Goal: Task Accomplishment & Management: Manage account settings

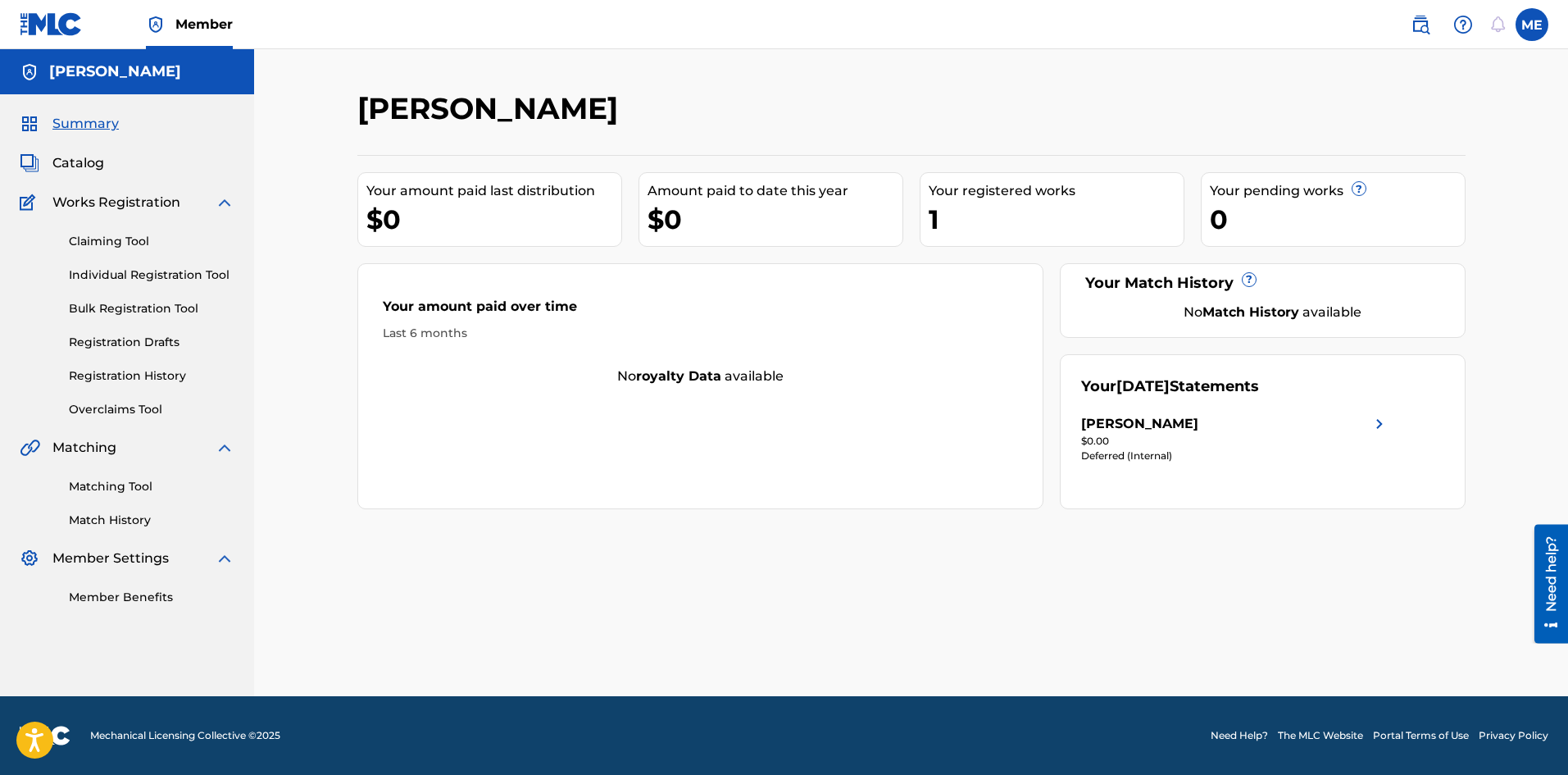
click at [126, 234] on link "Claiming Tool" at bounding box center [152, 241] width 165 height 17
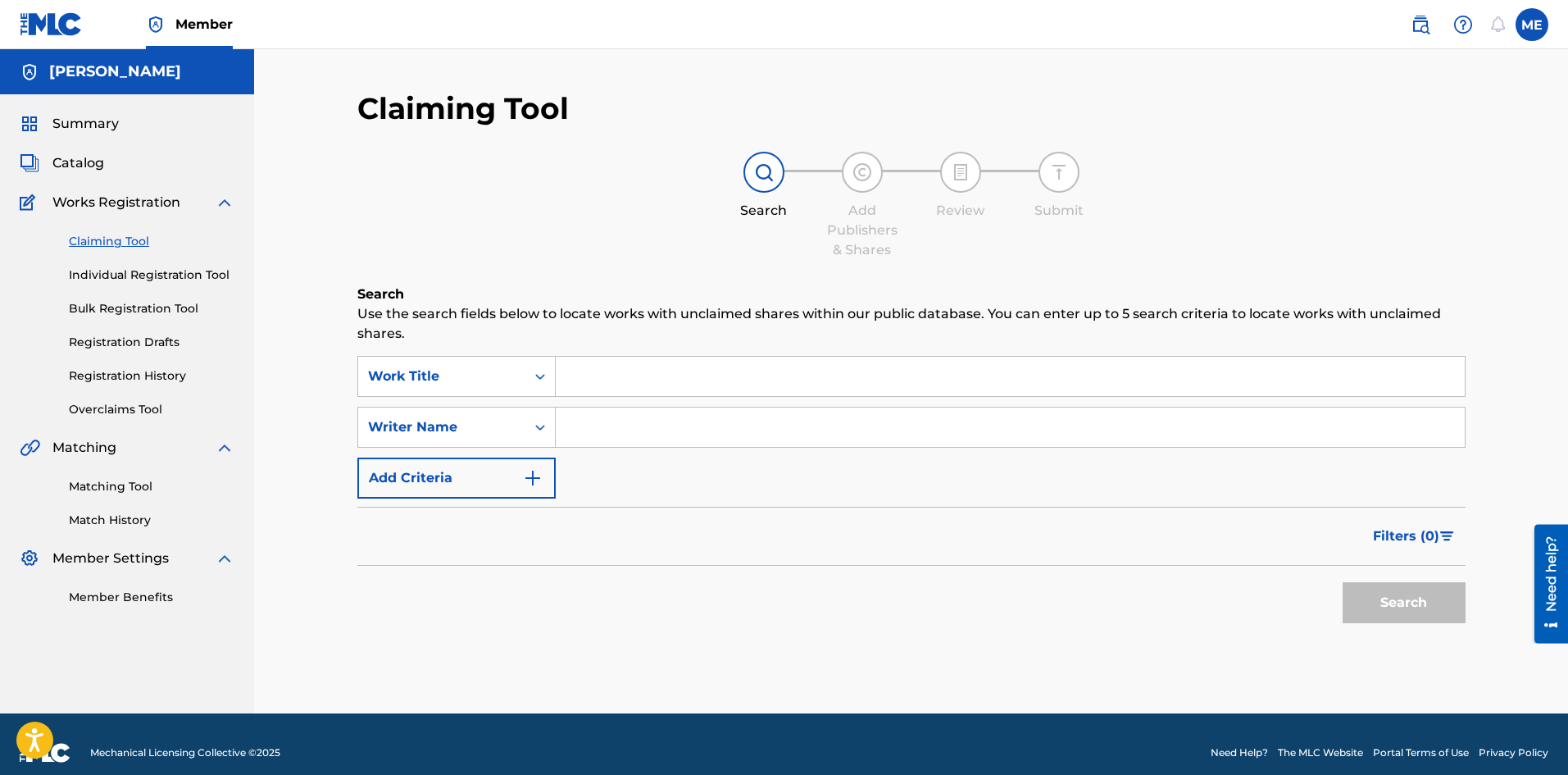
click at [509, 405] on div "SearchWithCriteria6e986a74-d555-44a6-aeaa-e6d518c68b1b Work Title SearchWithCri…" at bounding box center [911, 427] width 1108 height 143
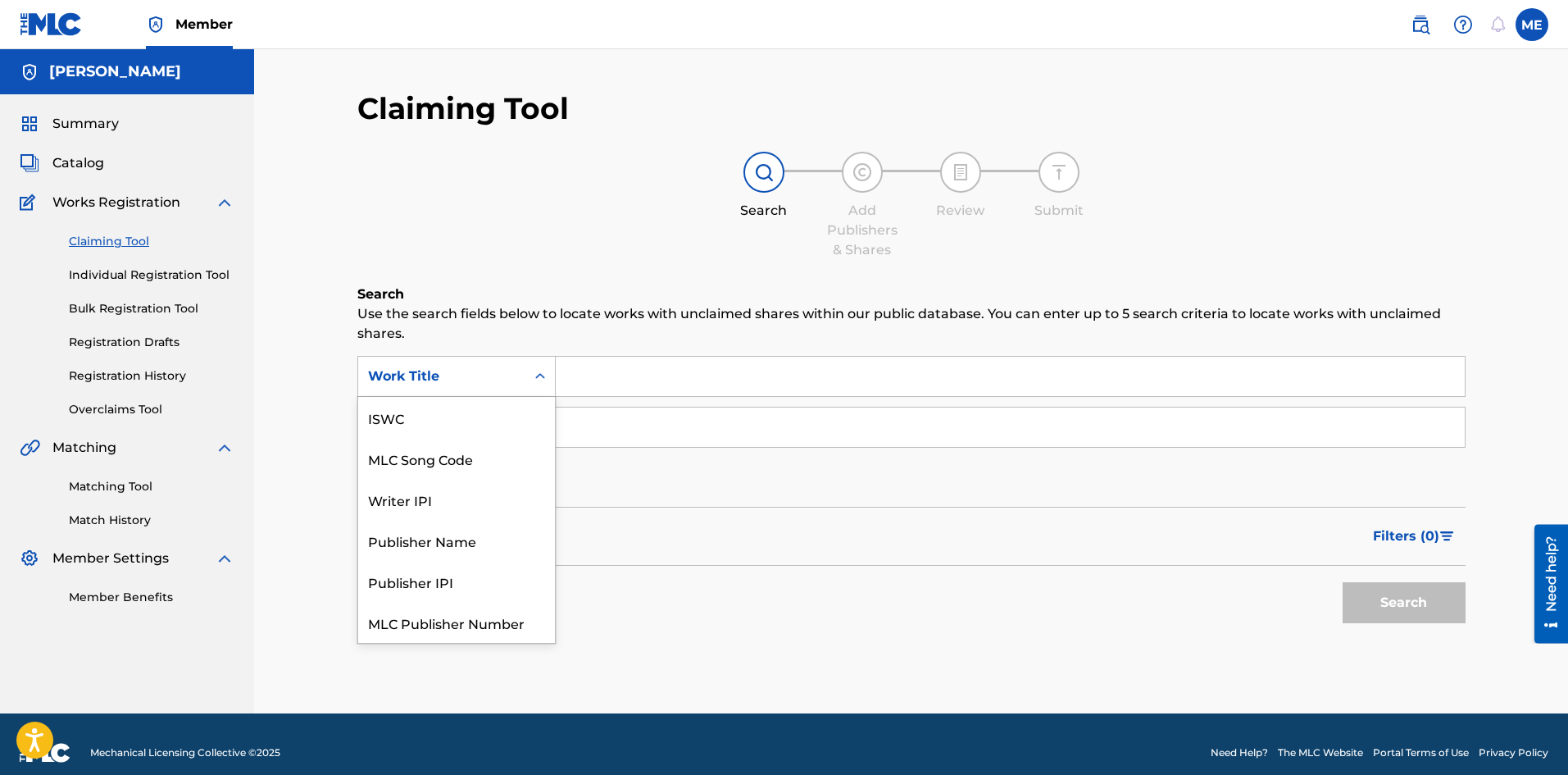
click at [508, 388] on div "Work Title" at bounding box center [442, 376] width 167 height 31
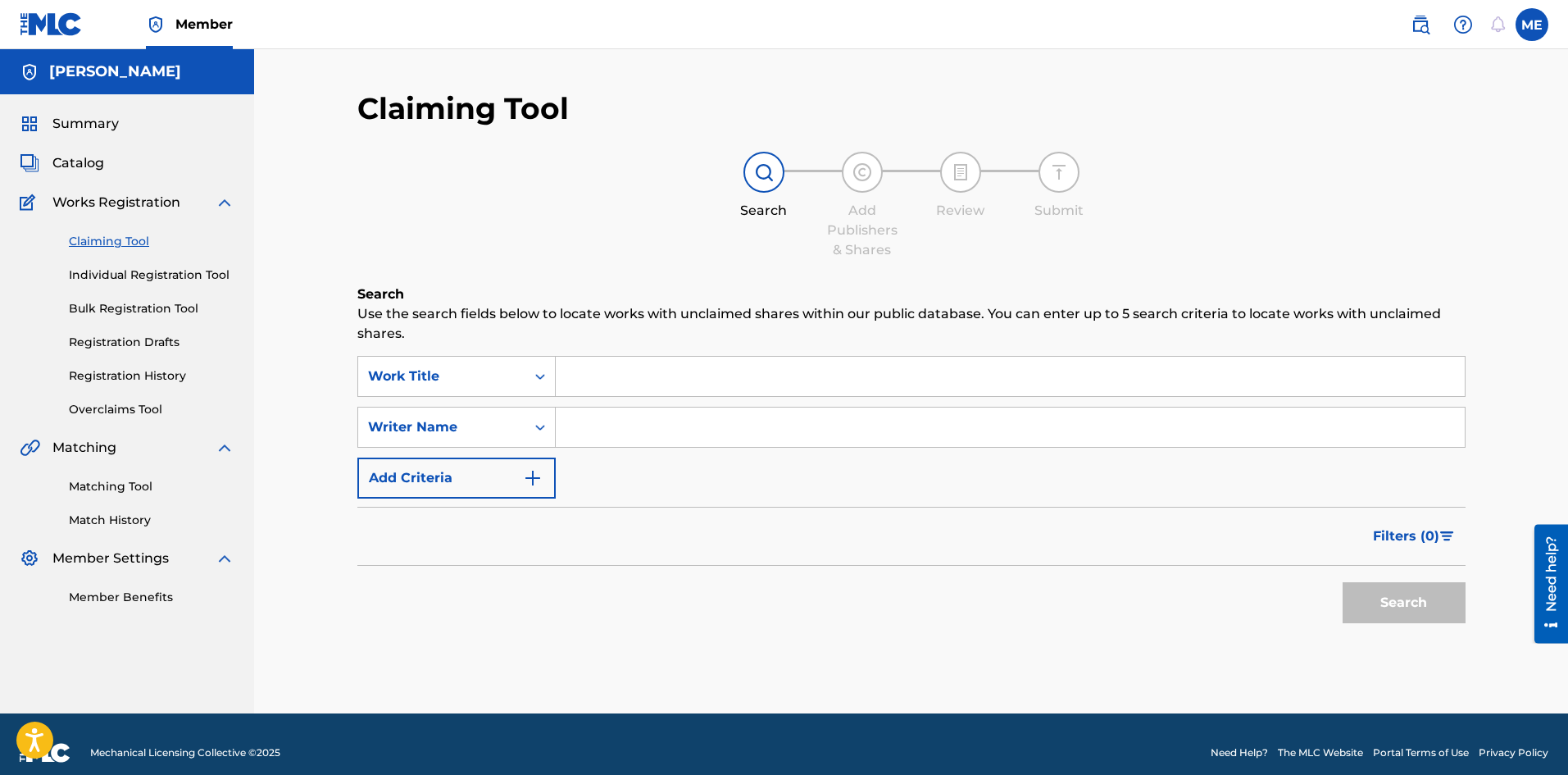
click at [726, 652] on div "Search Use the search fields below to locate works with unclaimed shares within…" at bounding box center [911, 499] width 1108 height 429
click at [649, 443] on input "Search Form" at bounding box center [1010, 427] width 909 height 40
click at [1342, 582] on button "Search" at bounding box center [1404, 603] width 123 height 41
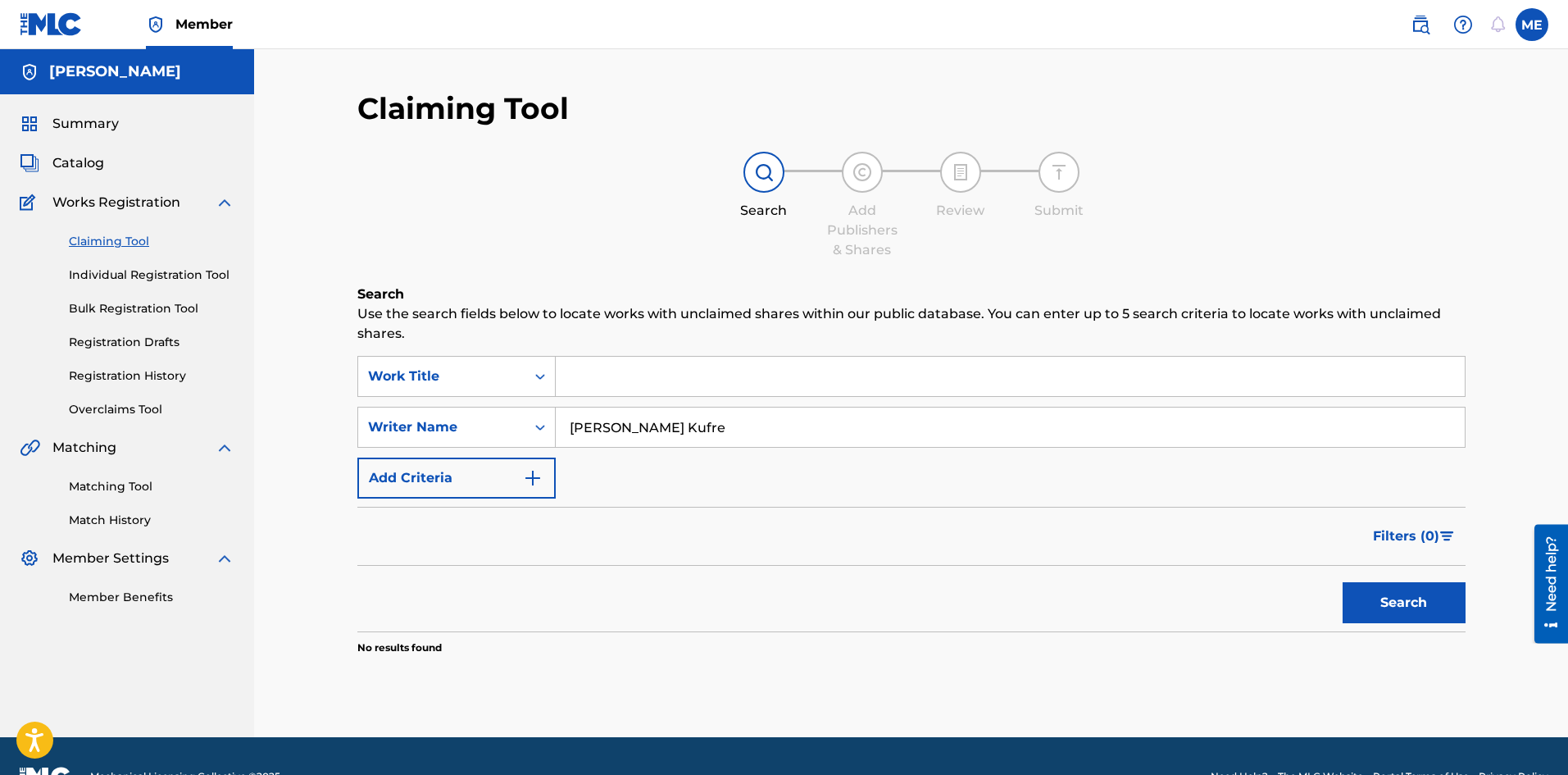
click at [1351, 605] on button "Search" at bounding box center [1404, 603] width 123 height 41
click at [716, 436] on input "Micheal Effiong Kufre" at bounding box center [1010, 427] width 909 height 40
type input "Micheal Effiong"
click at [1398, 604] on button "Search" at bounding box center [1404, 603] width 123 height 41
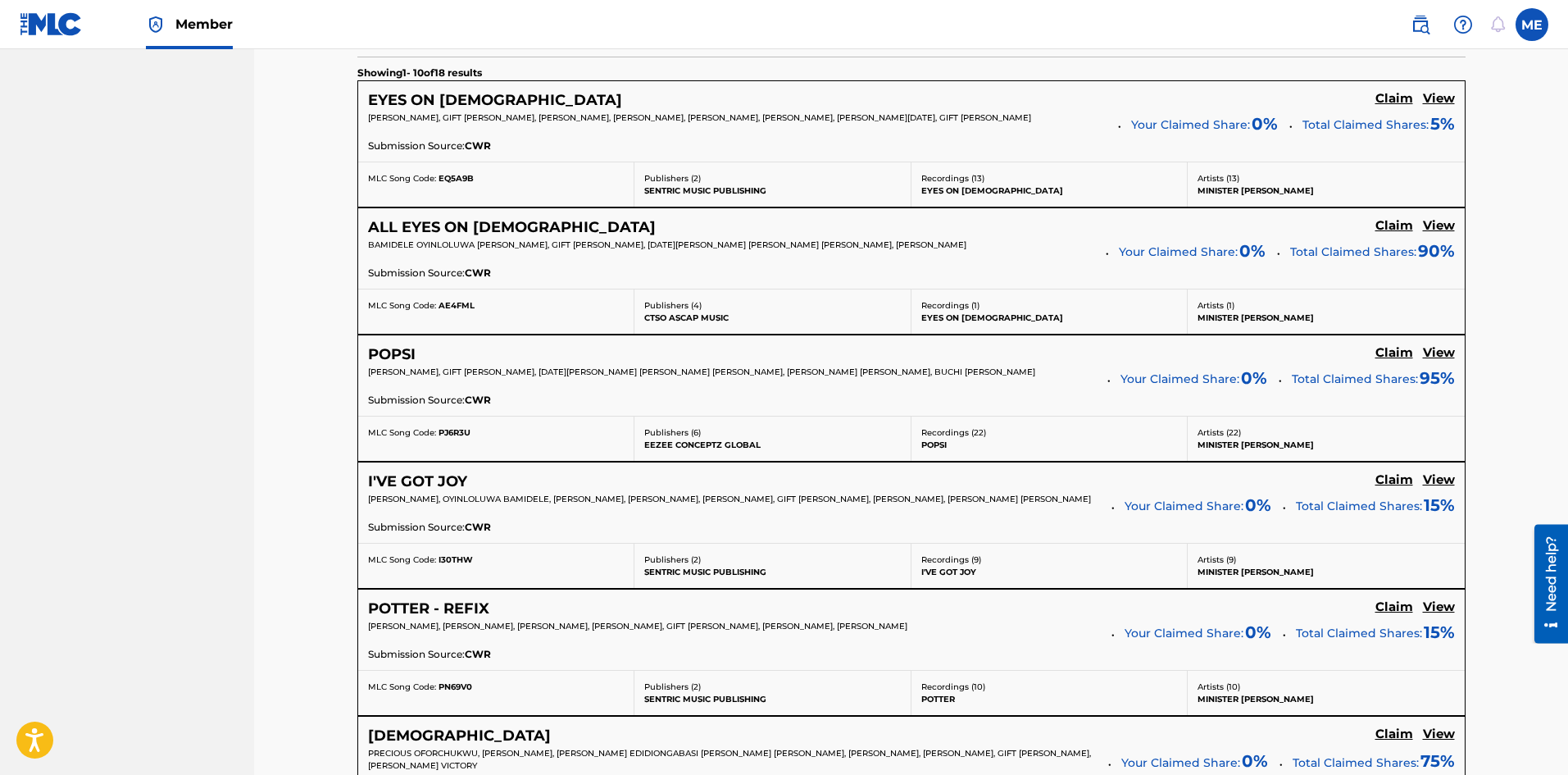
scroll to position [515, 0]
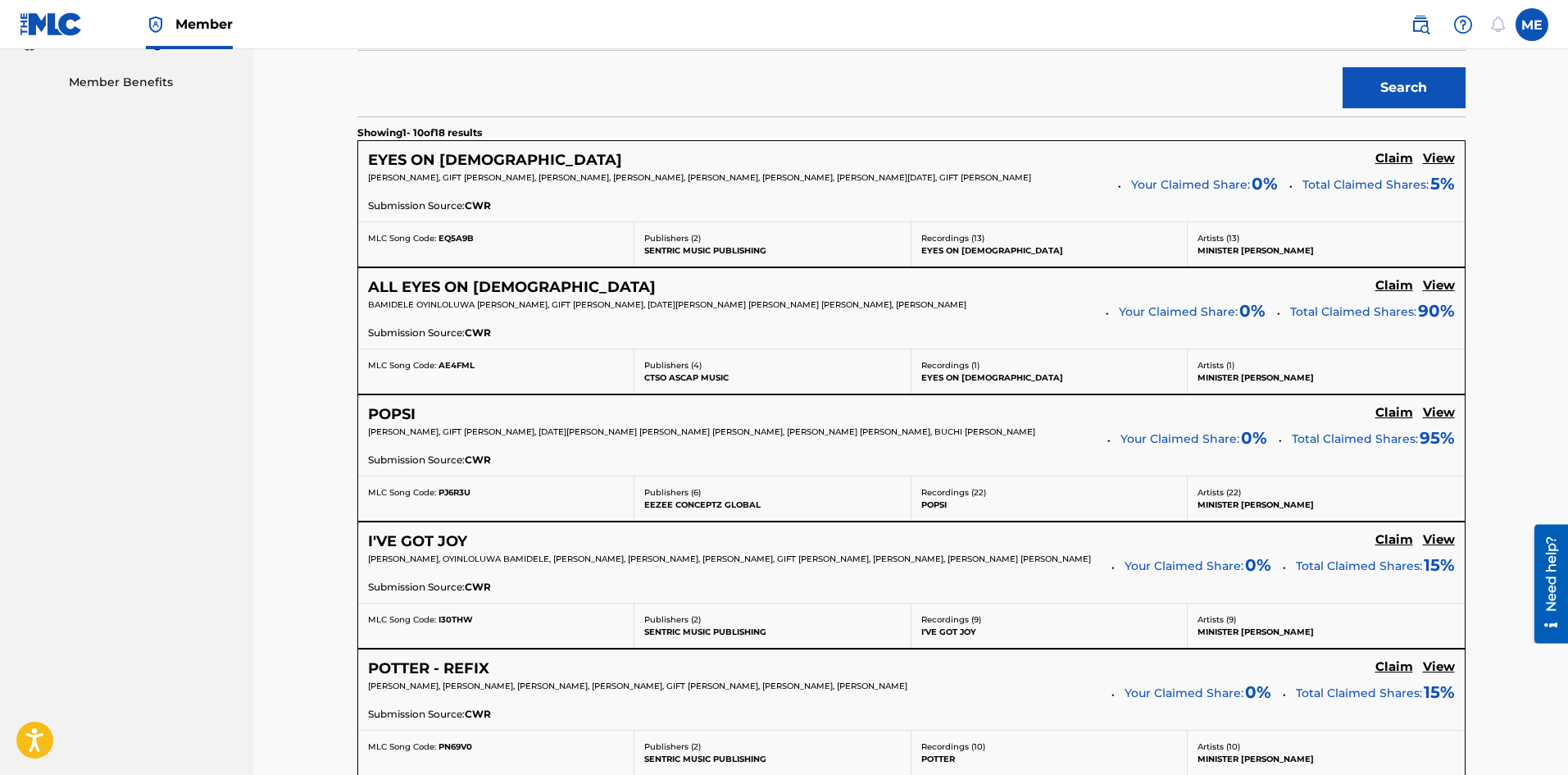
click at [841, 197] on div "MICHEAL EFFIONG, GIFT CHRISTOPHER, EZEKIEL ONYEDIKACHUKWU THANKGOD, BUCHI OKEKE…" at bounding box center [911, 184] width 1087 height 26
click at [840, 177] on span "MICHEAL EFFIONG, GIFT CHRISTOPHER, EZEKIEL ONYEDIKACHUKWU THANKGOD, BUCHI OKEKE…" at bounding box center [699, 177] width 663 height 10
click at [1440, 161] on h5 "View" at bounding box center [1439, 158] width 32 height 16
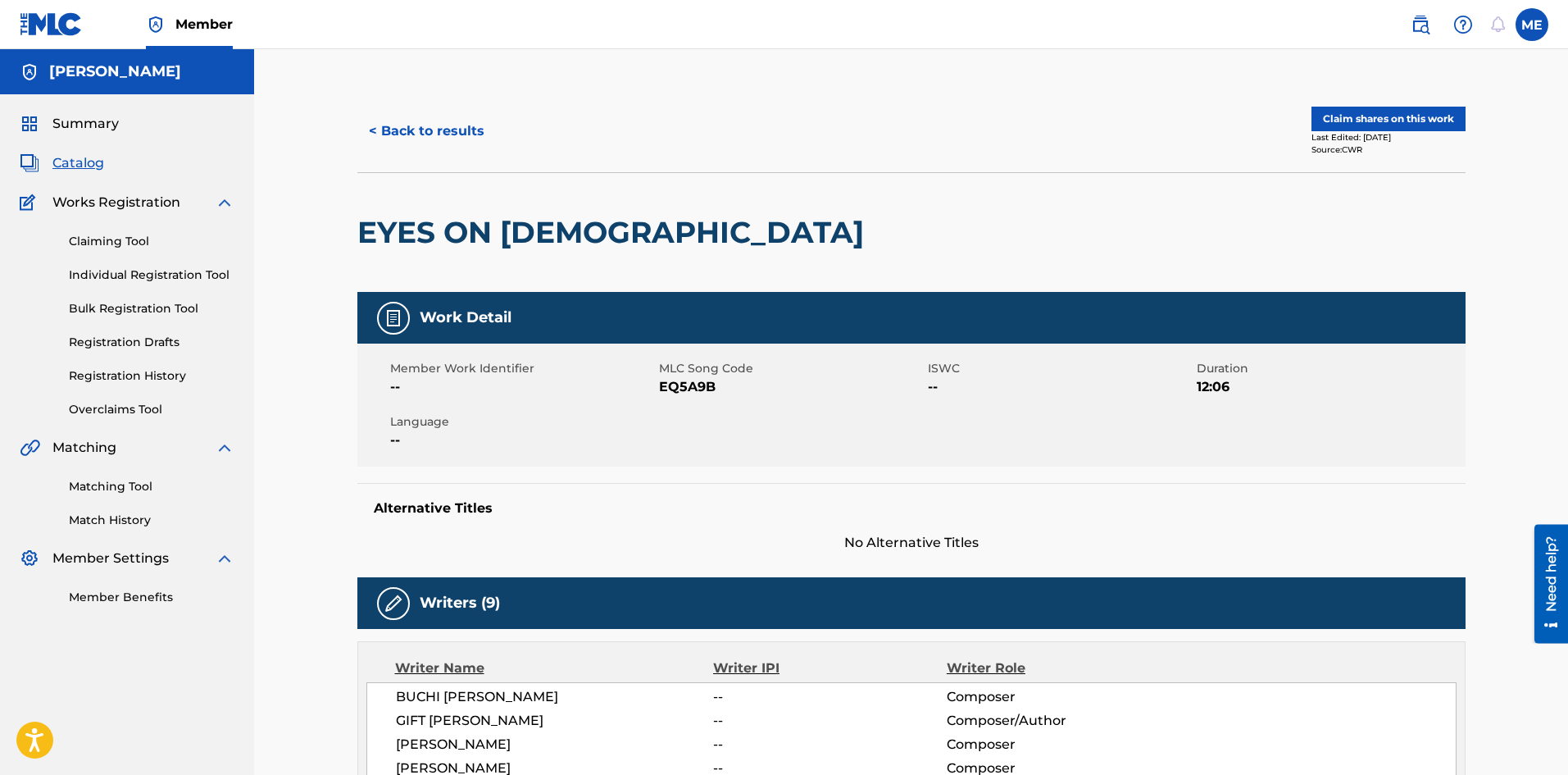
scroll to position [515, 0]
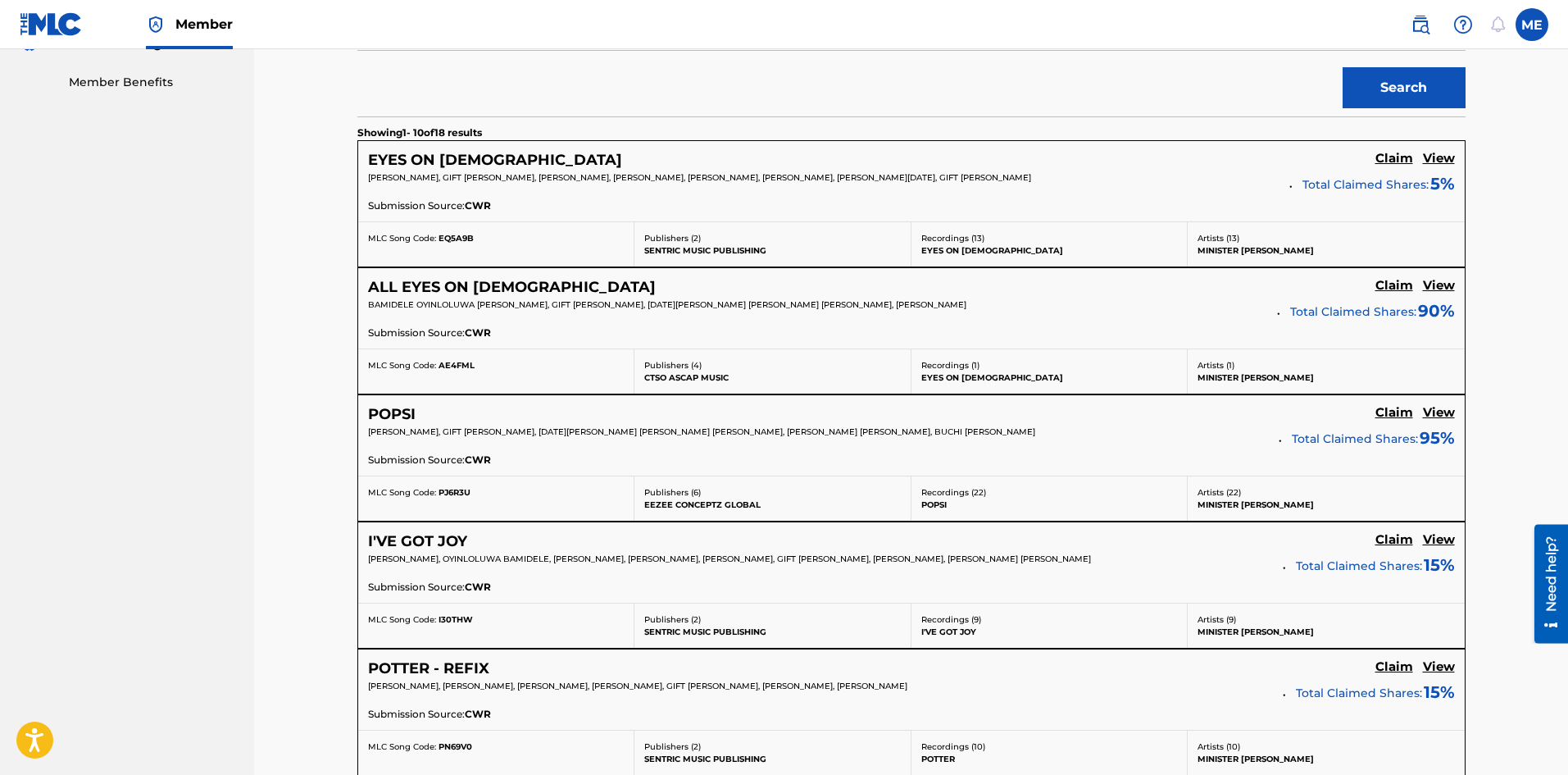
click at [1391, 165] on h5 "Claim" at bounding box center [1394, 158] width 38 height 16
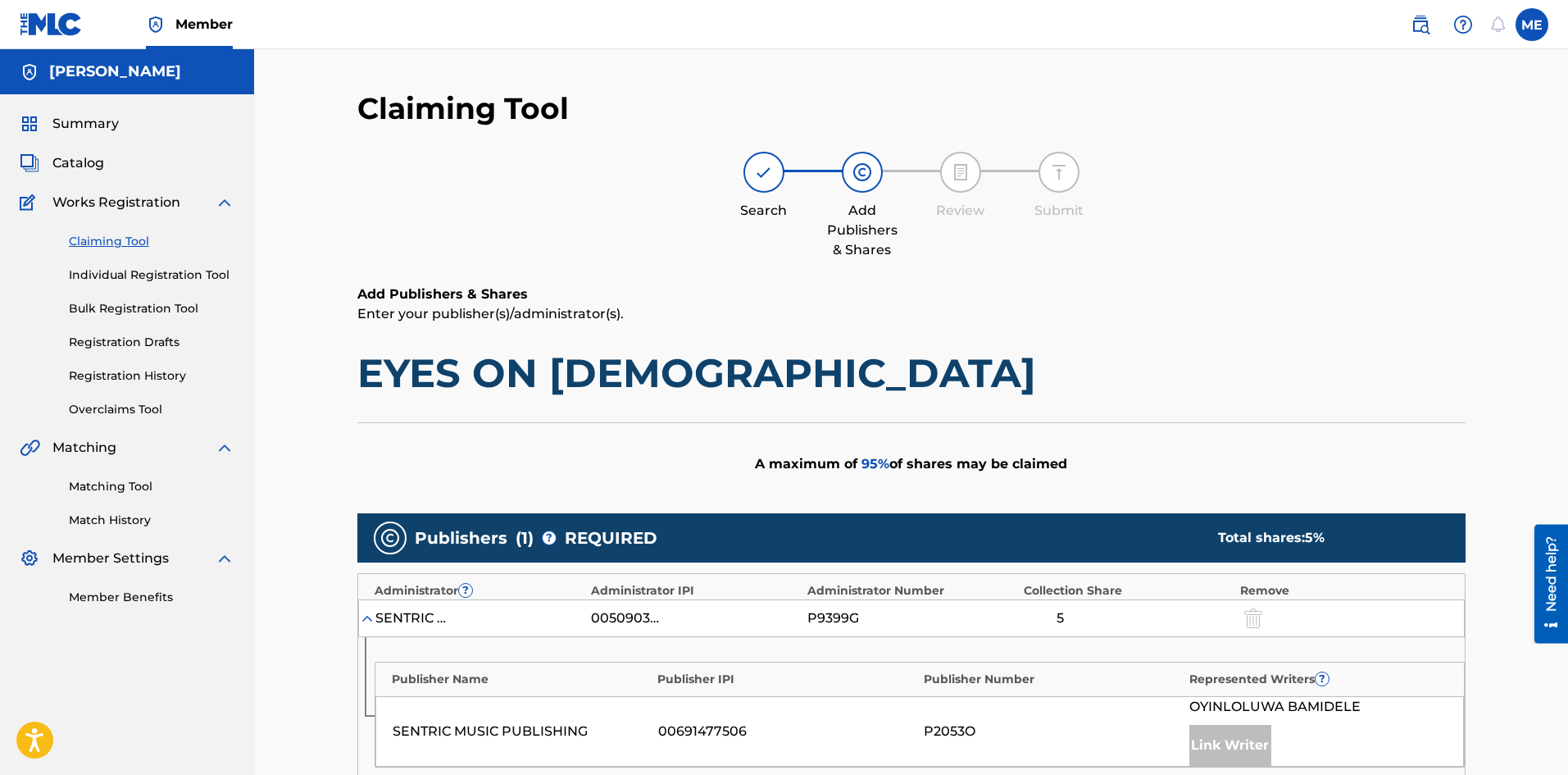
scroll to position [301, 0]
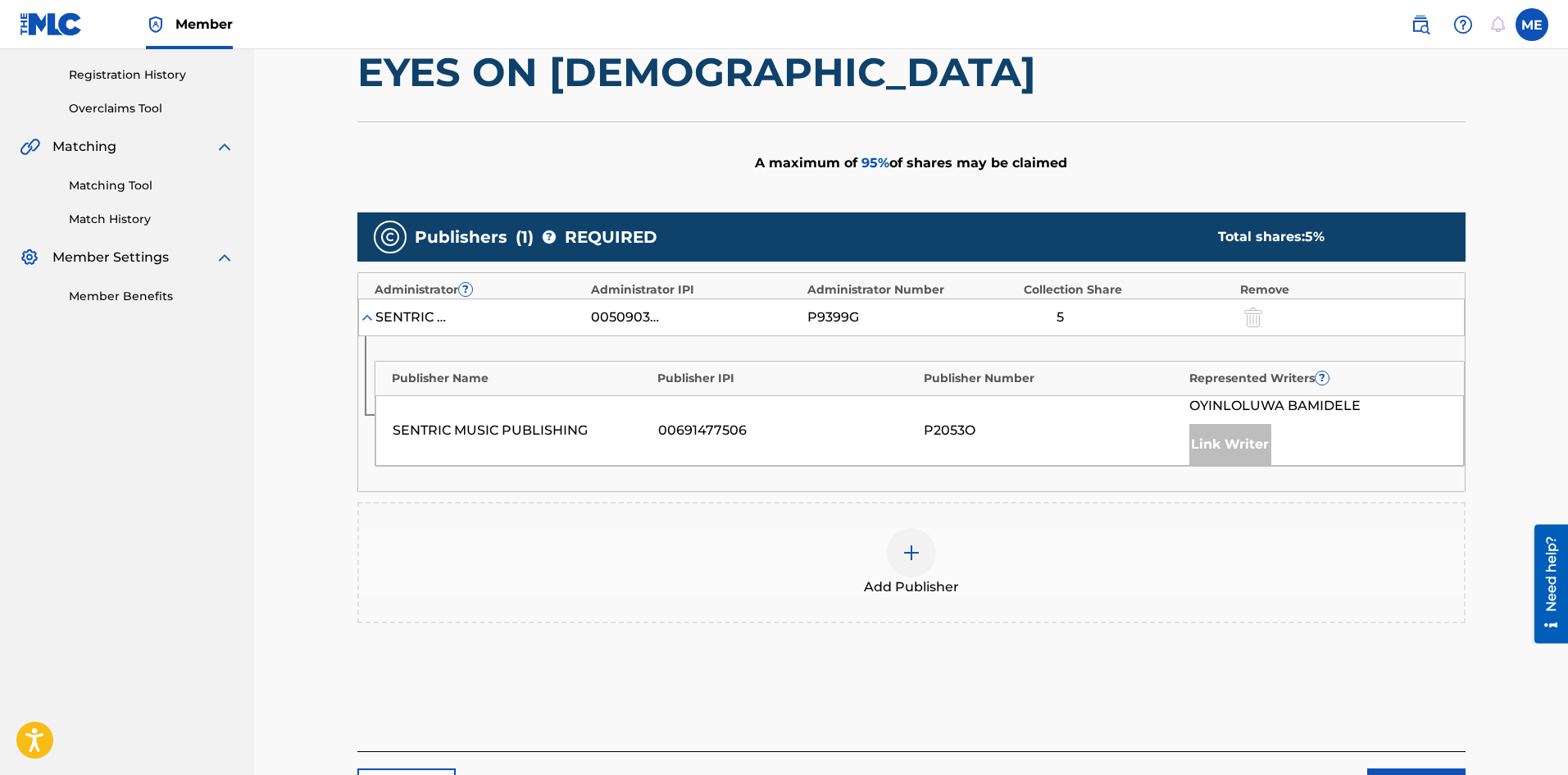
click at [369, 314] on img at bounding box center [367, 317] width 16 height 16
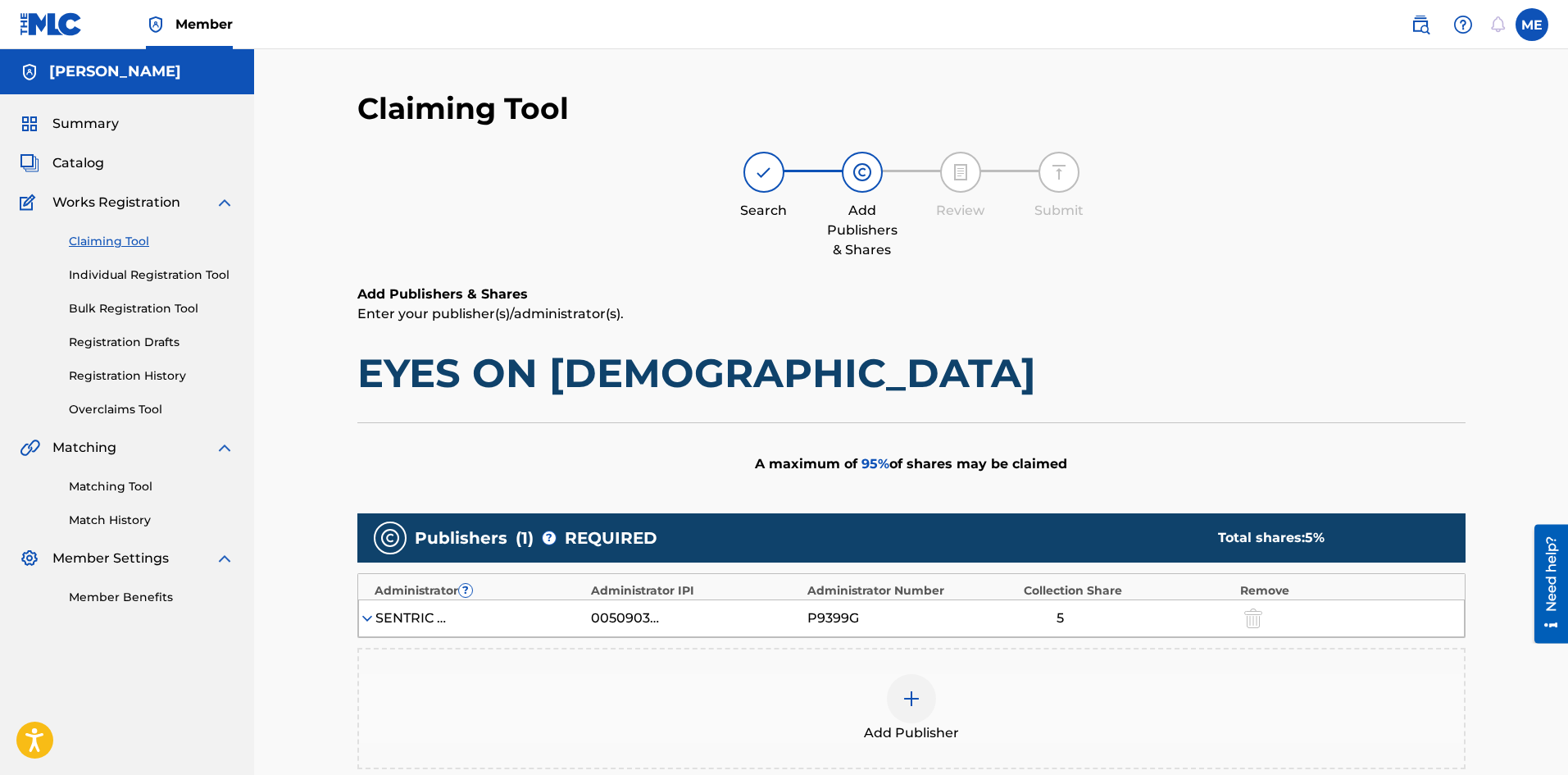
scroll to position [259, 0]
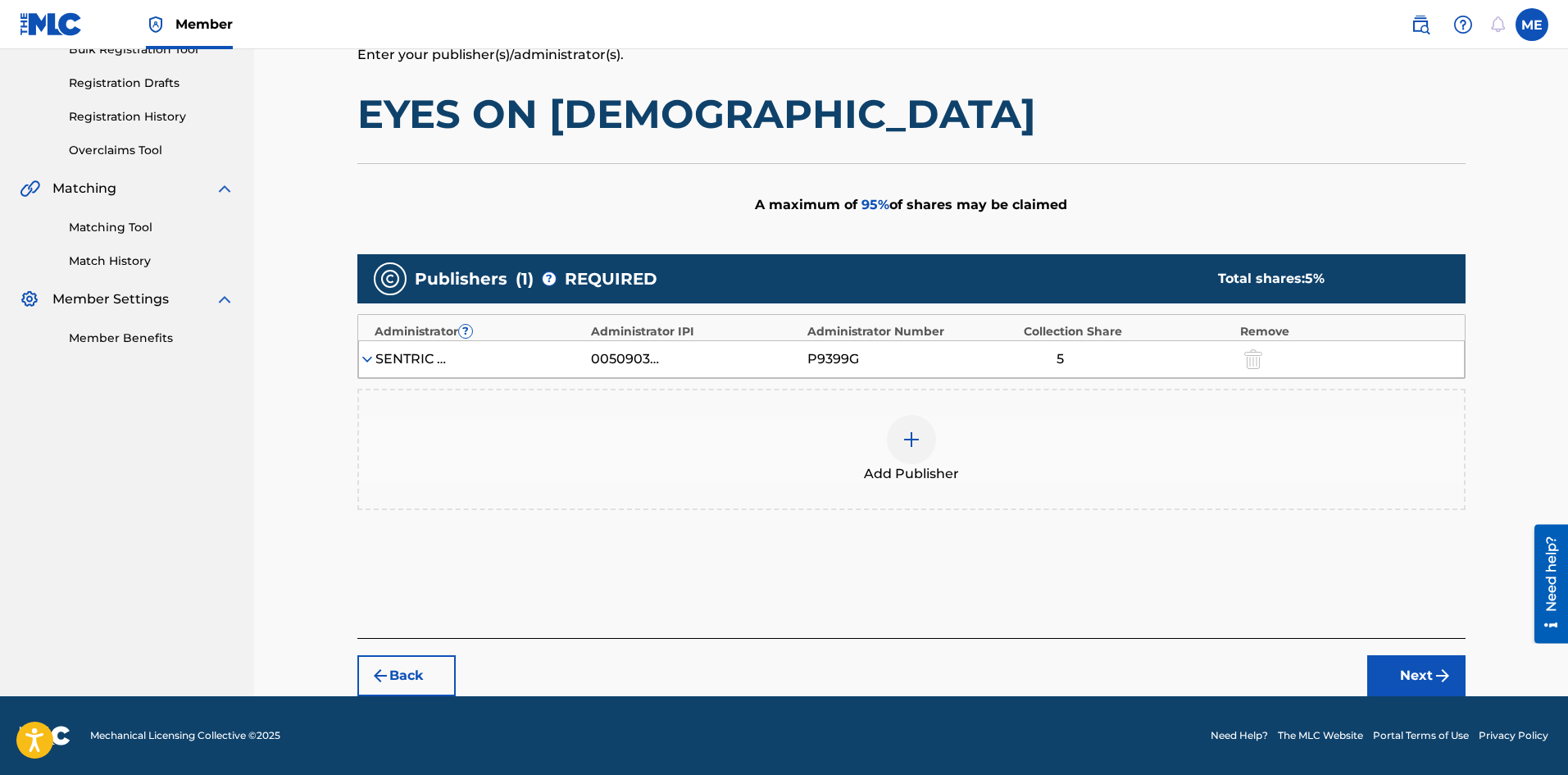
click at [1153, 450] on div "Add Publisher" at bounding box center [911, 450] width 1105 height 69
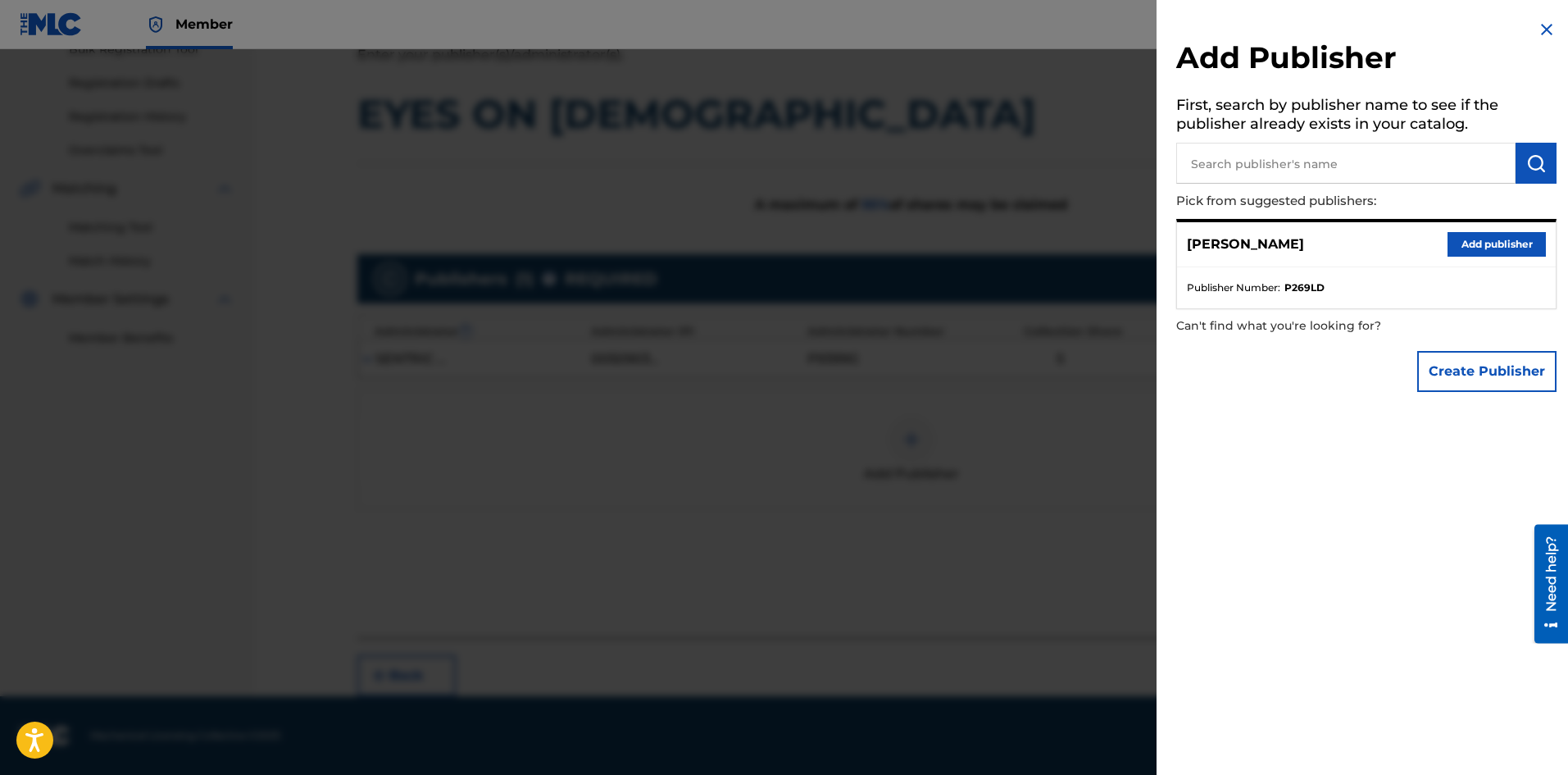
click at [1386, 176] on input "text" at bounding box center [1346, 164] width 339 height 41
type input "ctso"
click at [1541, 164] on button "submit" at bounding box center [1536, 164] width 41 height 41
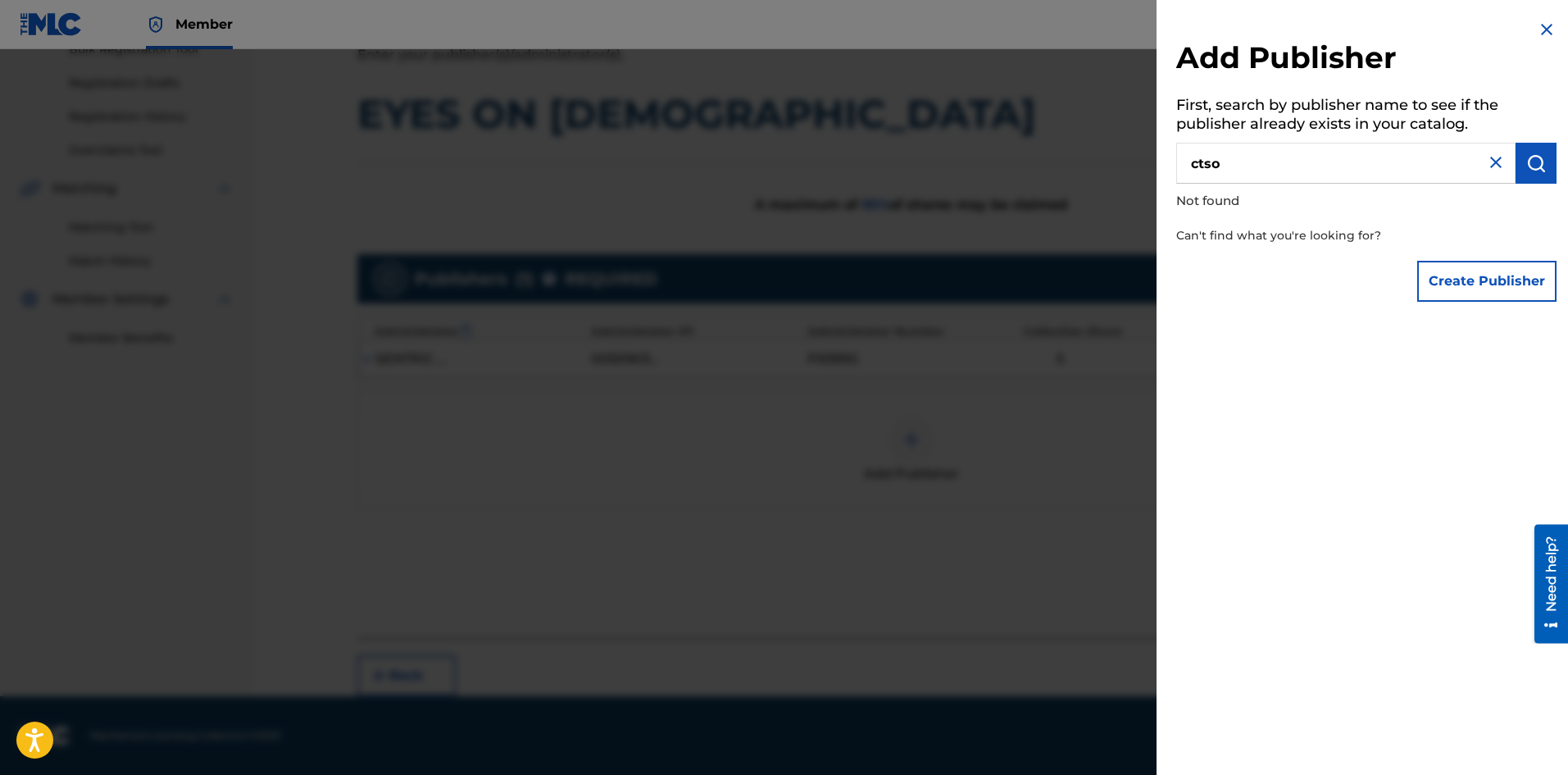
click at [1429, 172] on input "ctso" at bounding box center [1346, 164] width 339 height 41
click at [1494, 160] on img at bounding box center [1496, 162] width 20 height 20
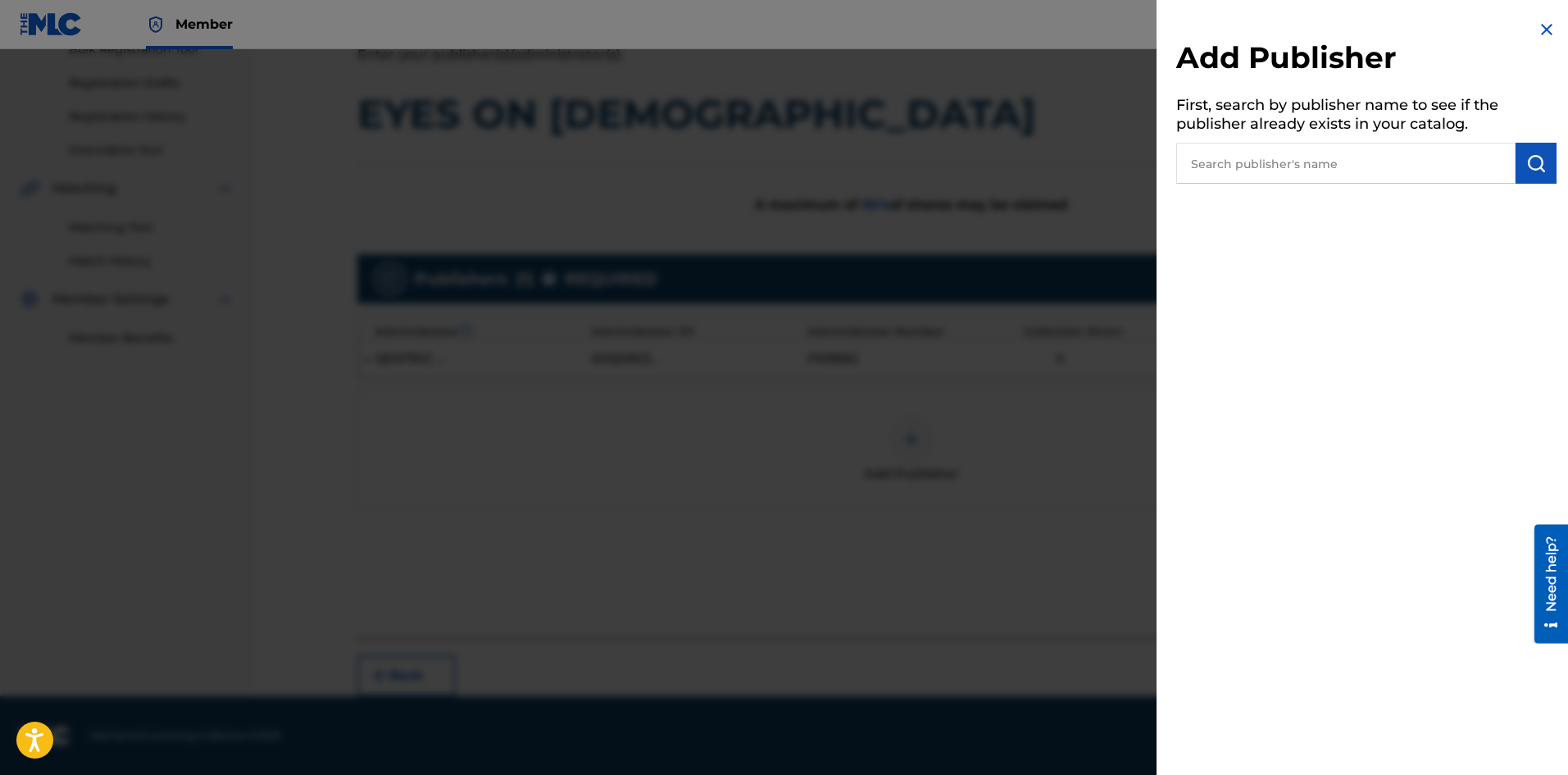
click at [1307, 179] on input "text" at bounding box center [1346, 164] width 339 height 41
type input "CTSO"
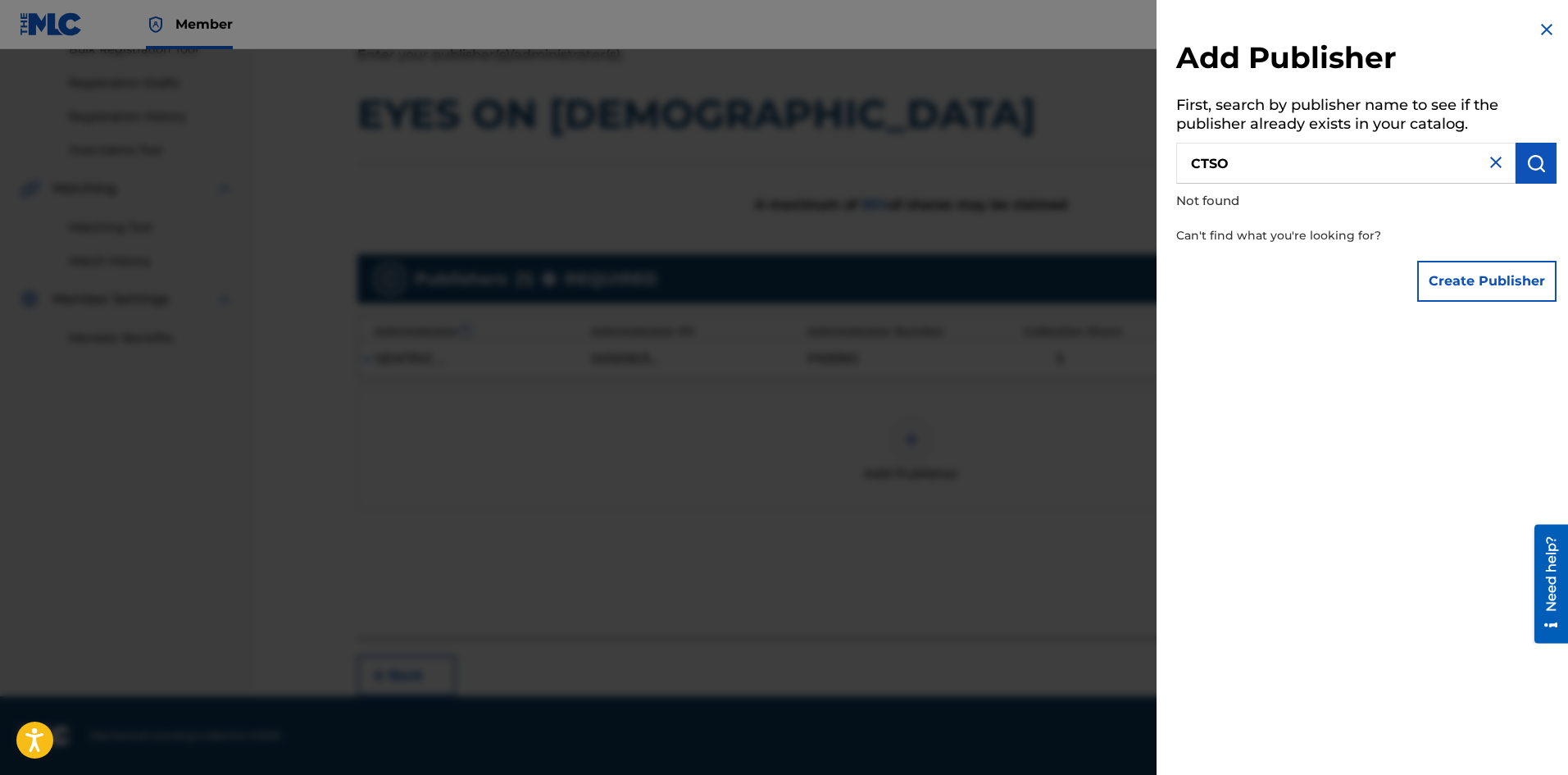
click at [1542, 30] on img at bounding box center [1546, 29] width 20 height 20
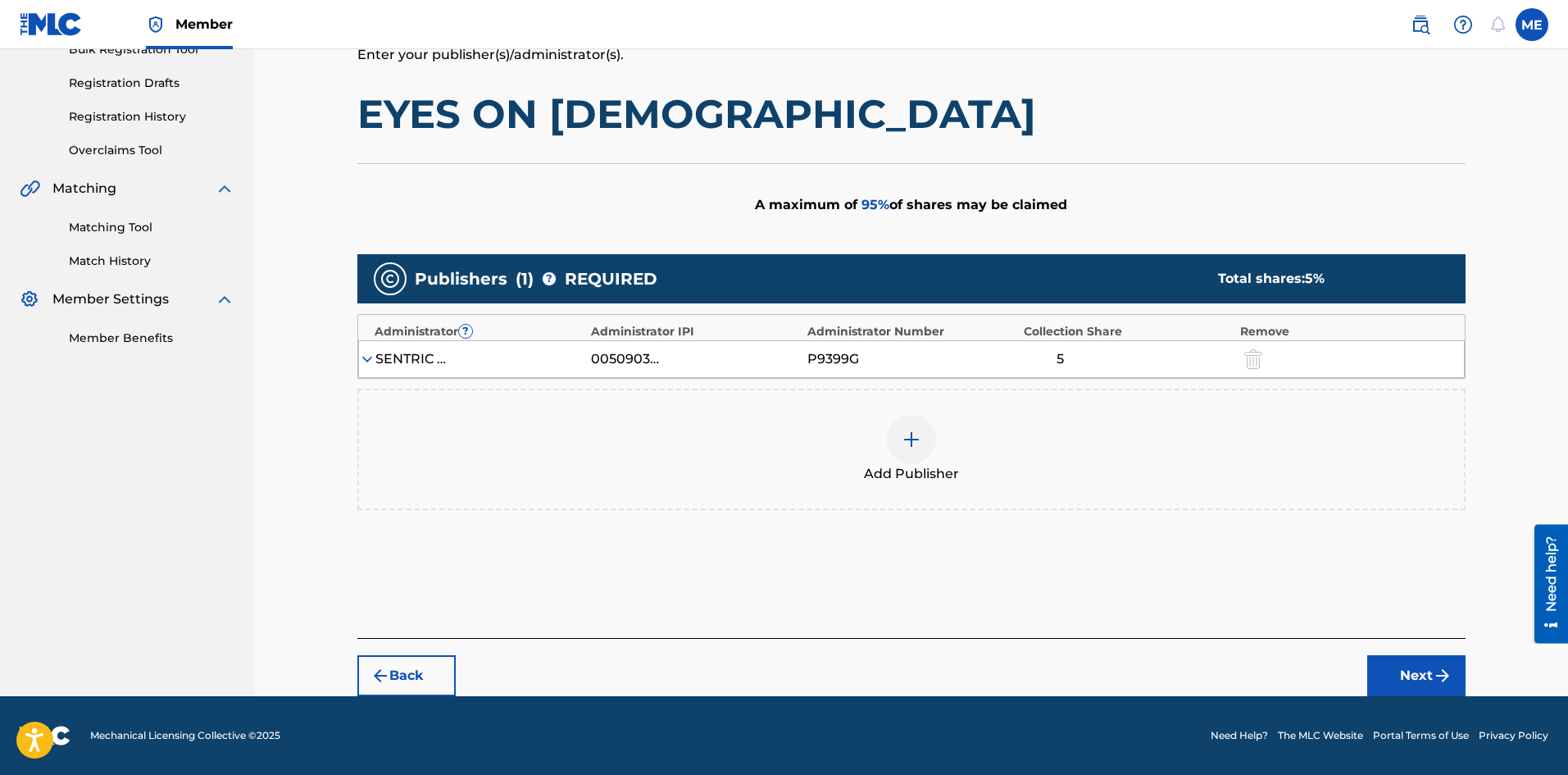
click at [382, 666] on img "submit" at bounding box center [380, 675] width 20 height 20
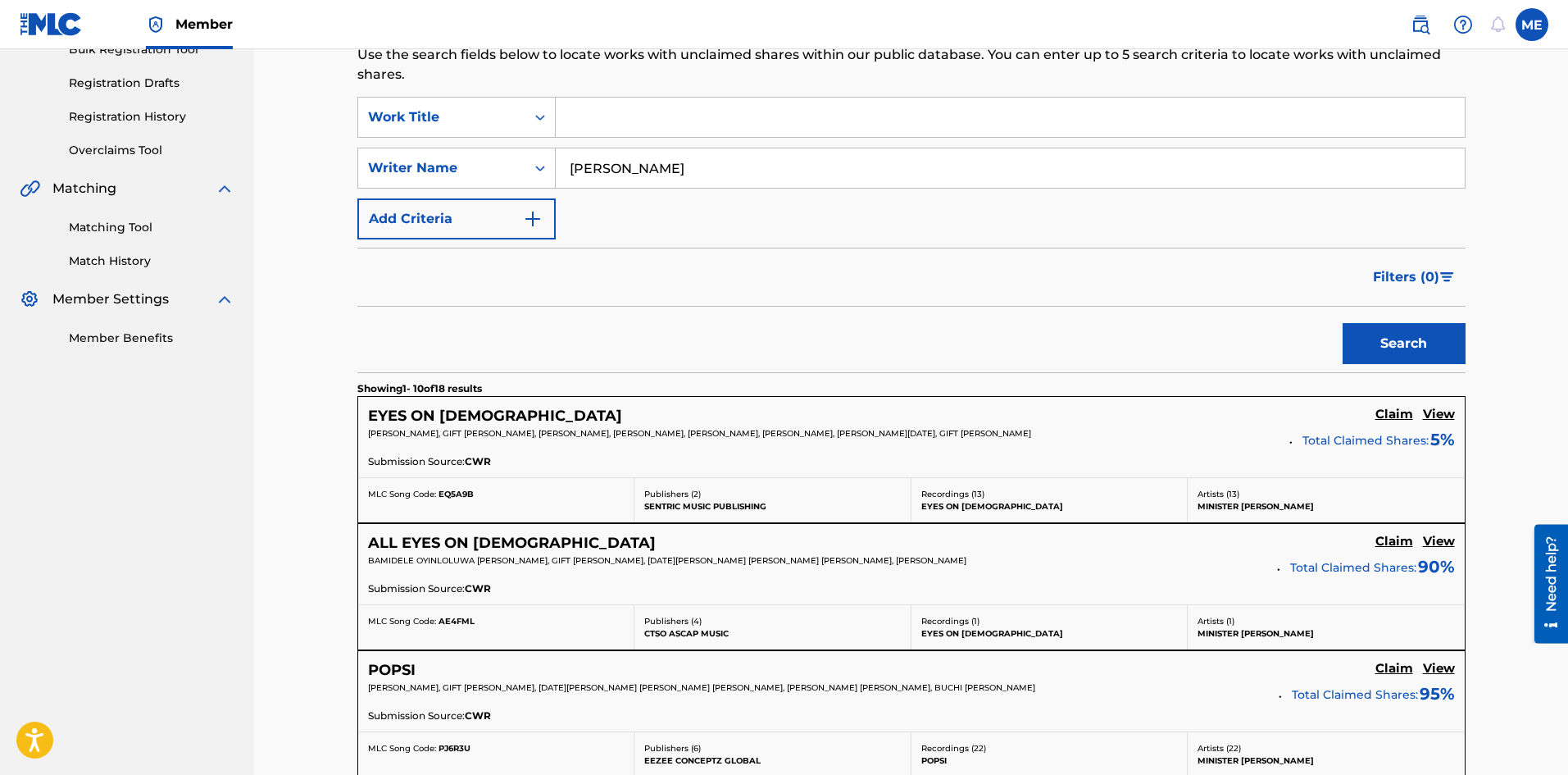
click at [1433, 543] on h5 "View" at bounding box center [1439, 542] width 32 height 16
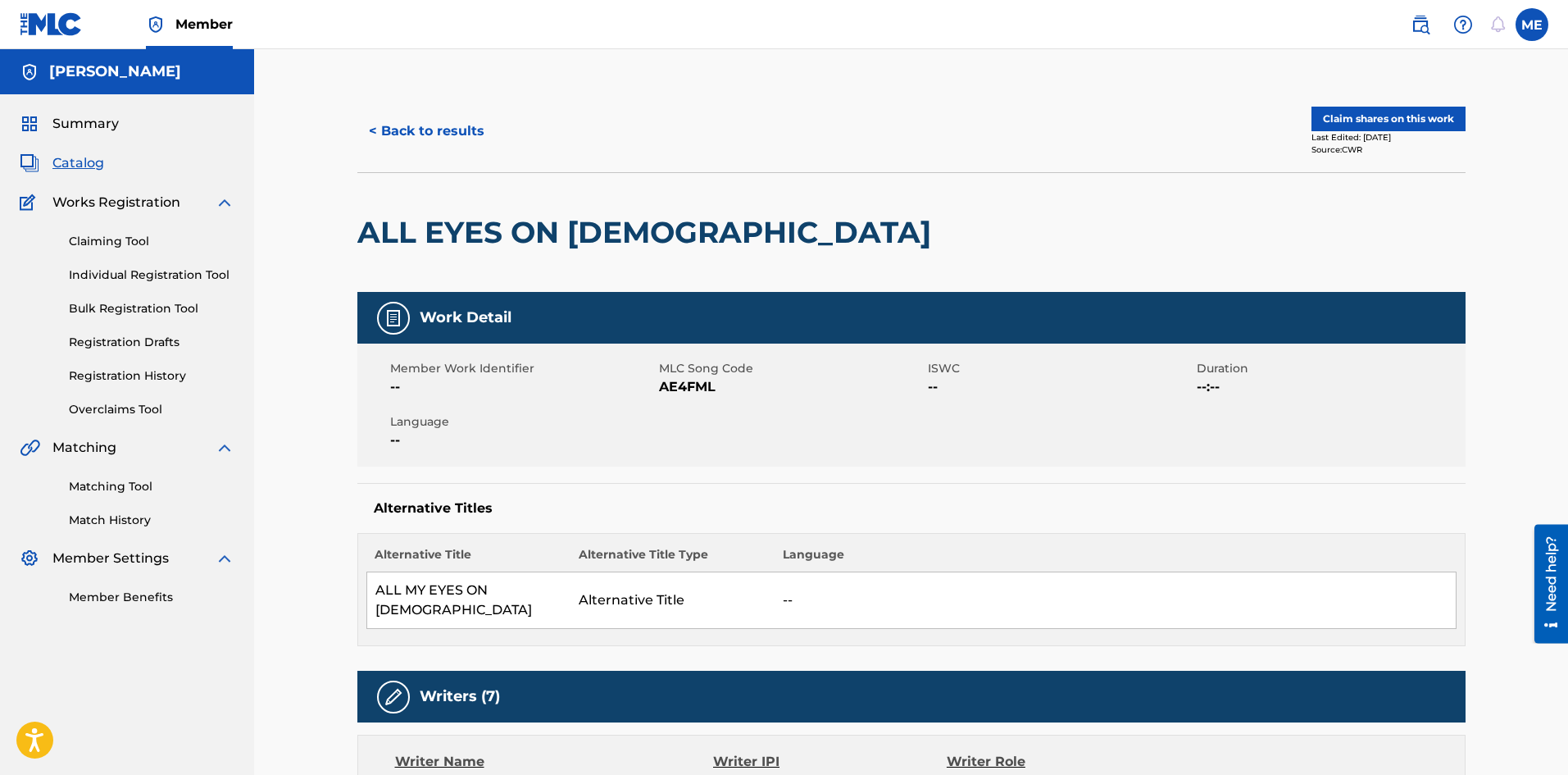
click at [1355, 112] on button "Claim shares on this work" at bounding box center [1388, 119] width 154 height 25
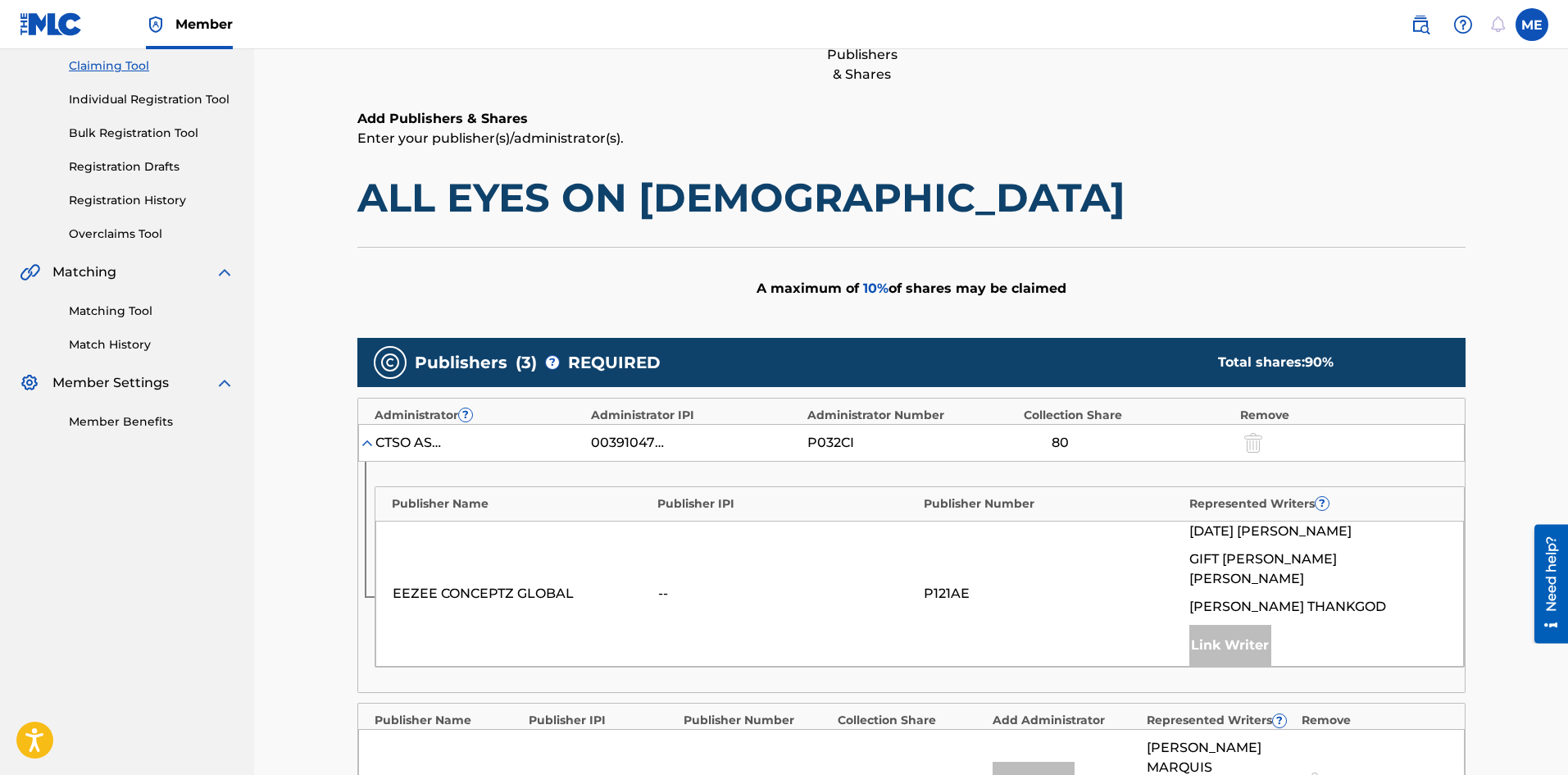
scroll to position [301, 0]
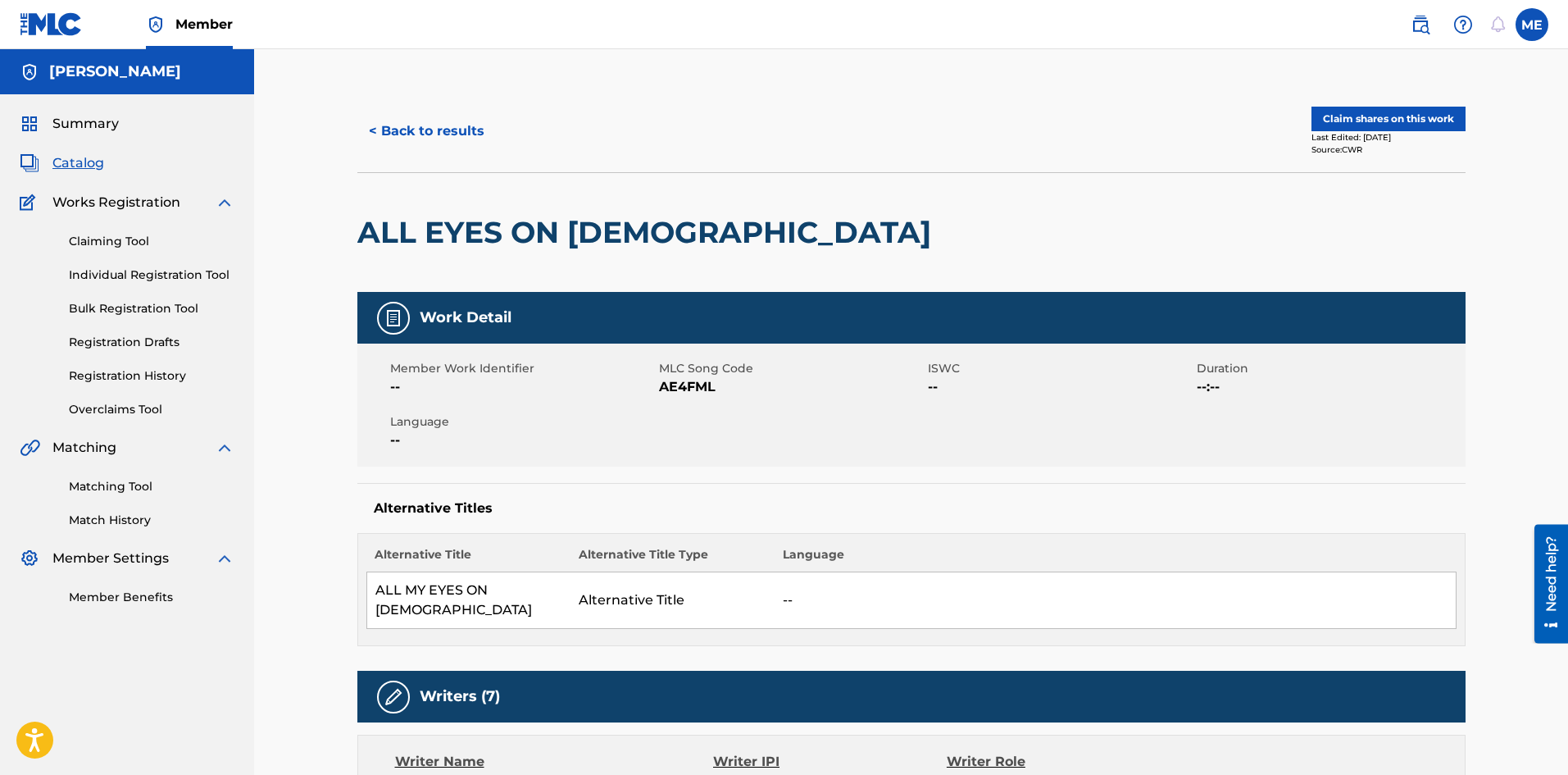
click at [395, 140] on button "< Back to results" at bounding box center [426, 132] width 139 height 41
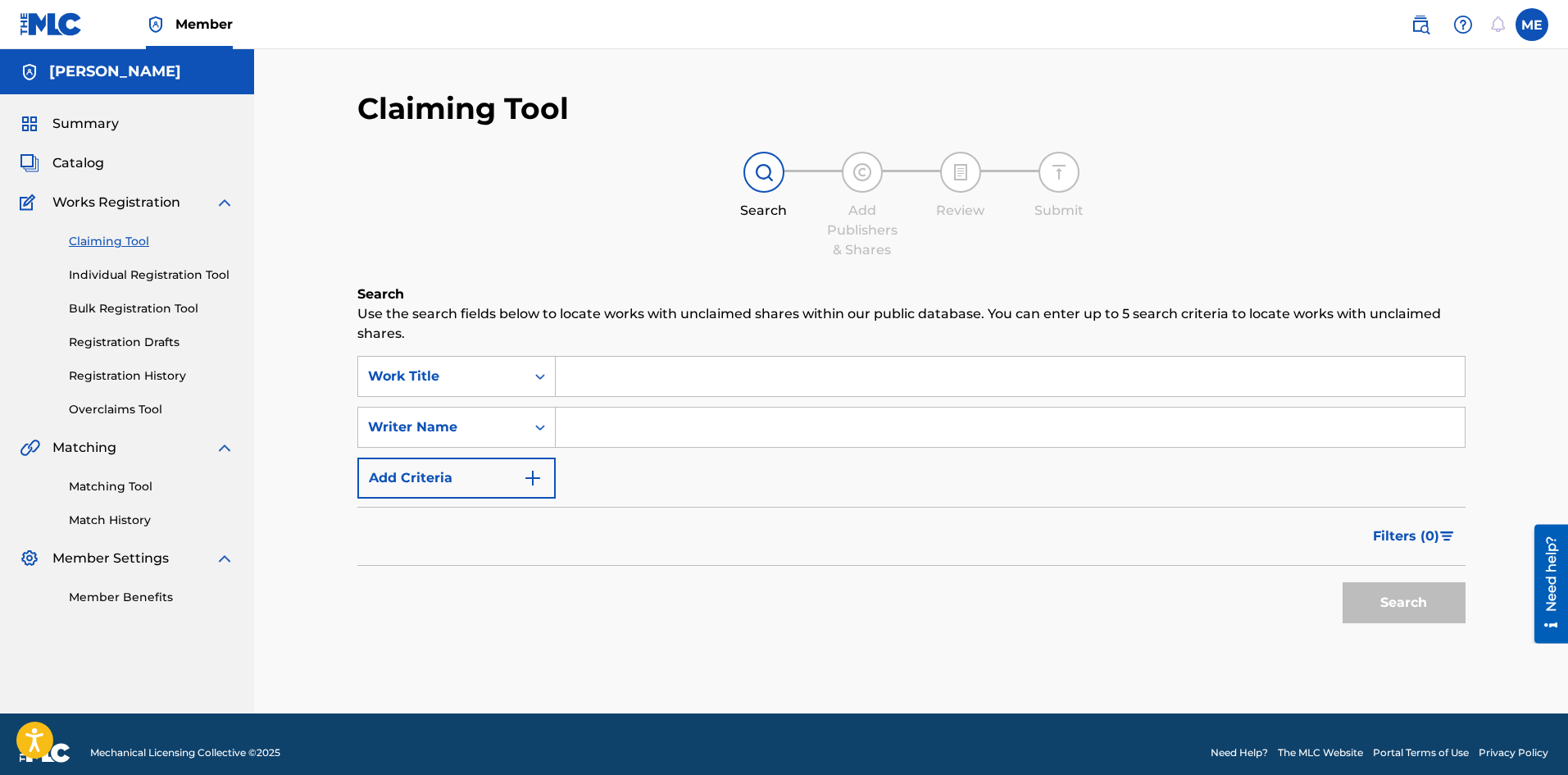
click at [610, 433] on input "Search Form" at bounding box center [1010, 427] width 909 height 40
click at [772, 423] on input "Micheal Effiong Kufre" at bounding box center [1010, 427] width 909 height 40
type input "Micheal Effiong"
drag, startPoint x: 1439, startPoint y: 597, endPoint x: 1412, endPoint y: 578, distance: 33.0
click at [1433, 588] on button "Search" at bounding box center [1404, 603] width 123 height 41
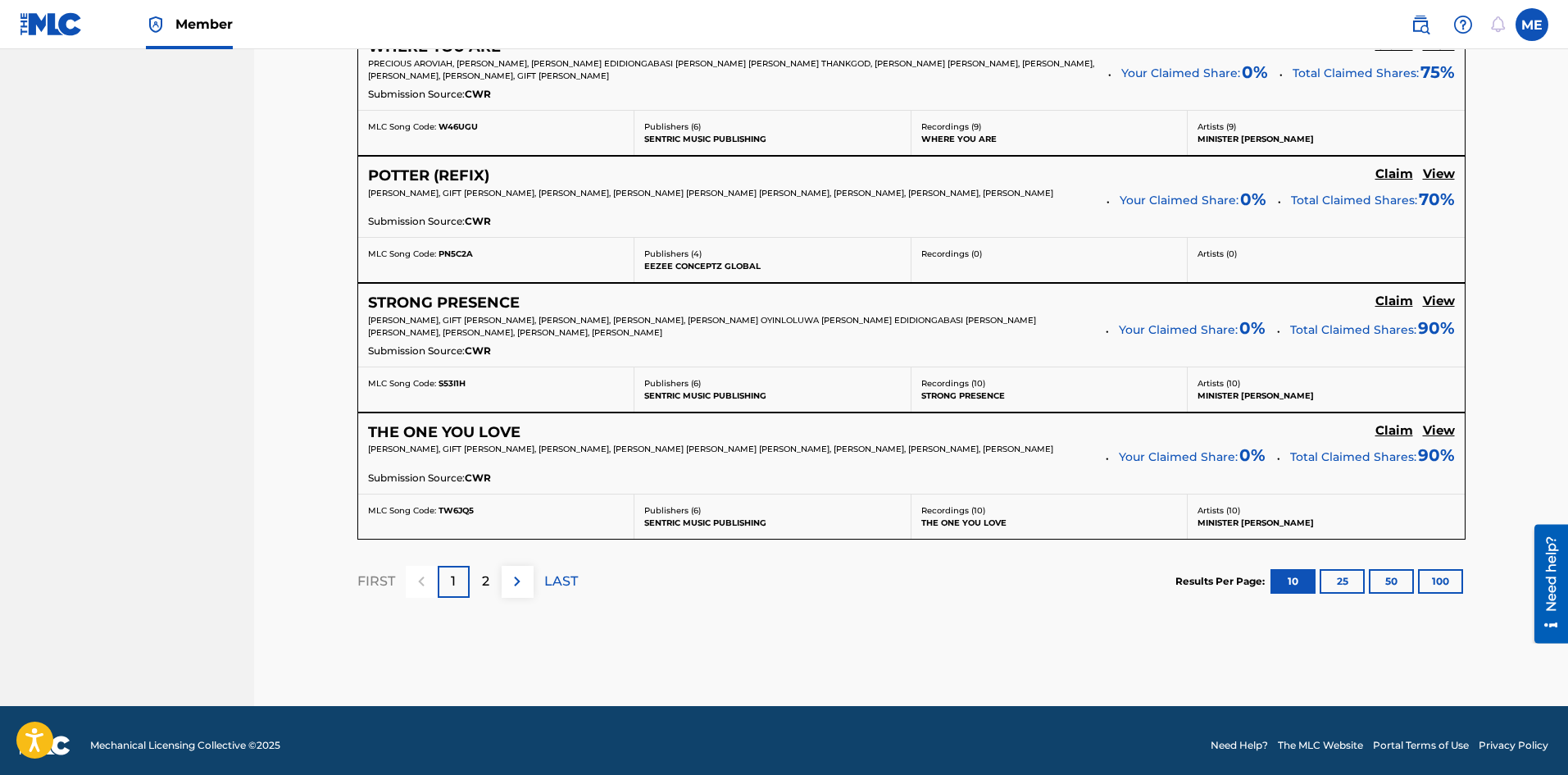
scroll to position [1417, 0]
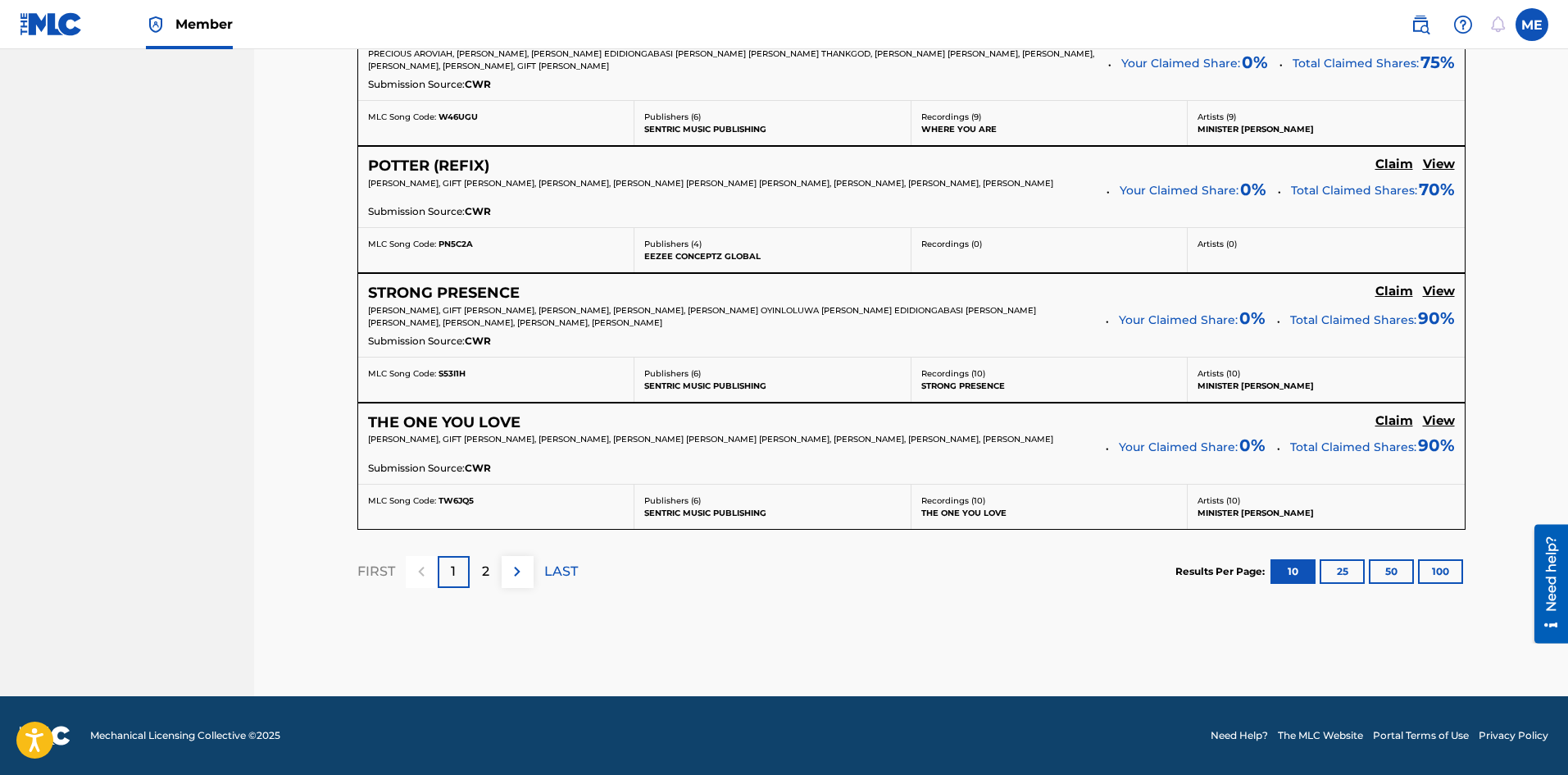
click at [490, 577] on div "2" at bounding box center [486, 571] width 32 height 32
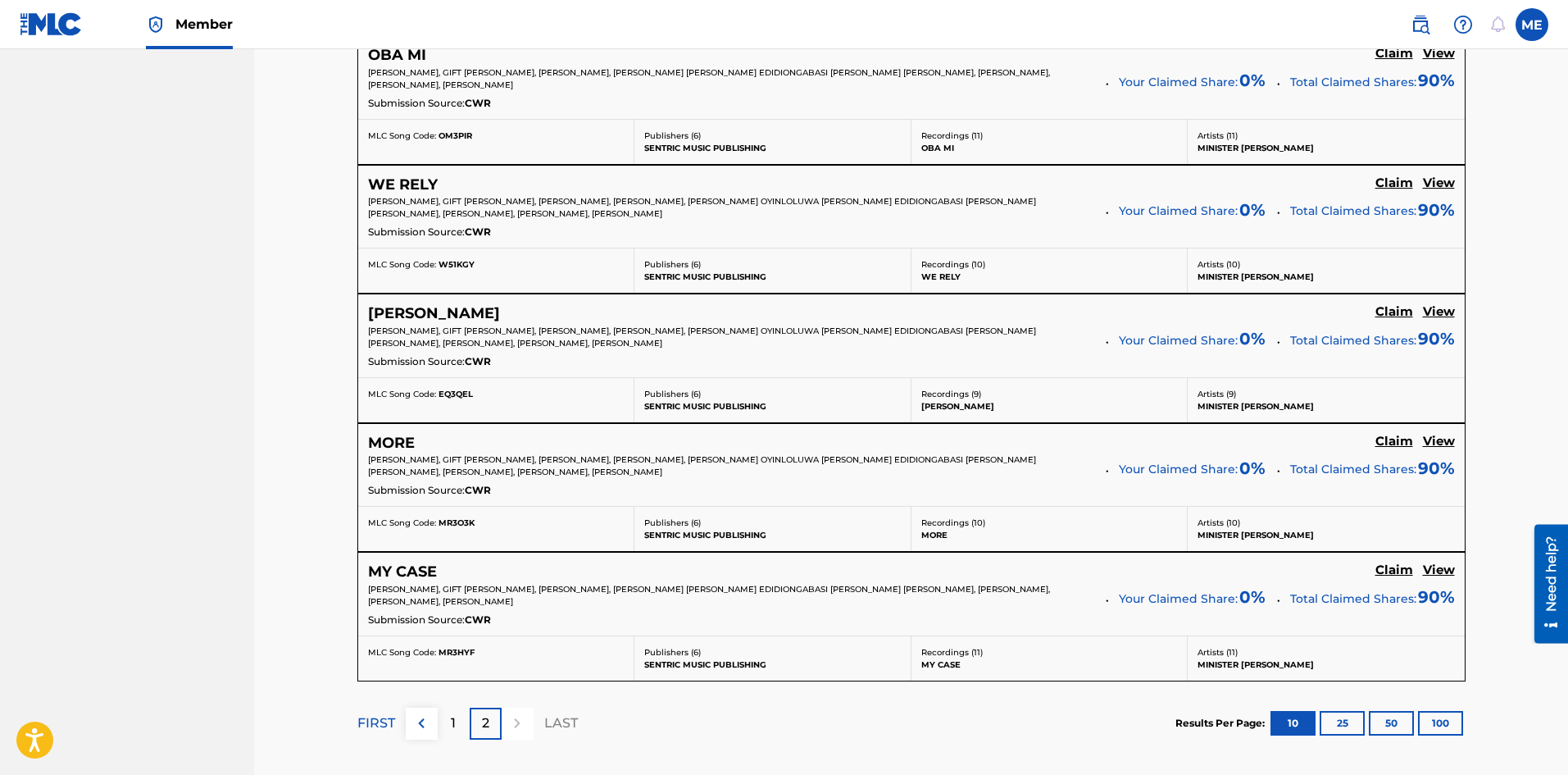
scroll to position [1158, 0]
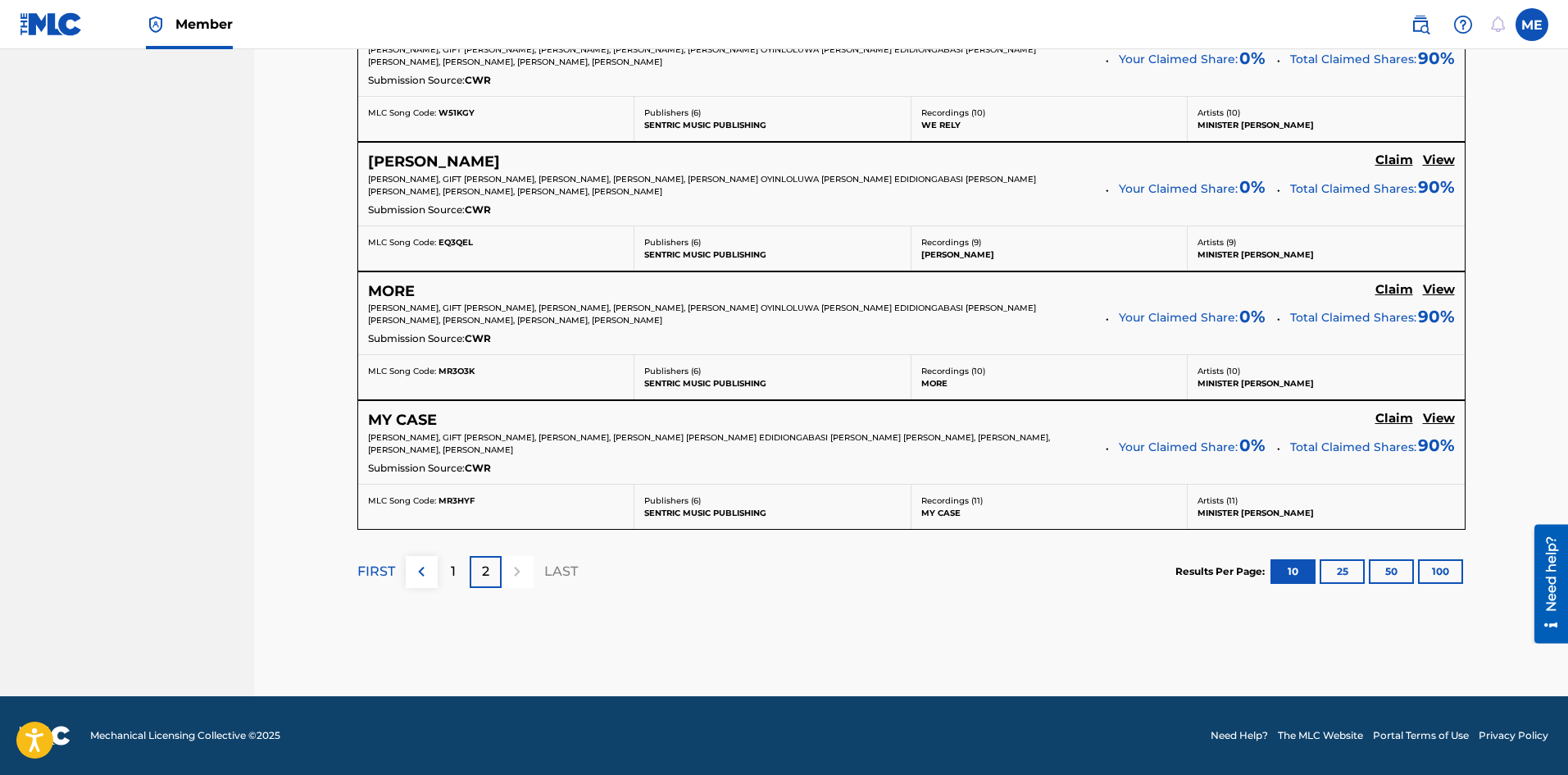
click at [454, 575] on p "1" at bounding box center [454, 571] width 5 height 20
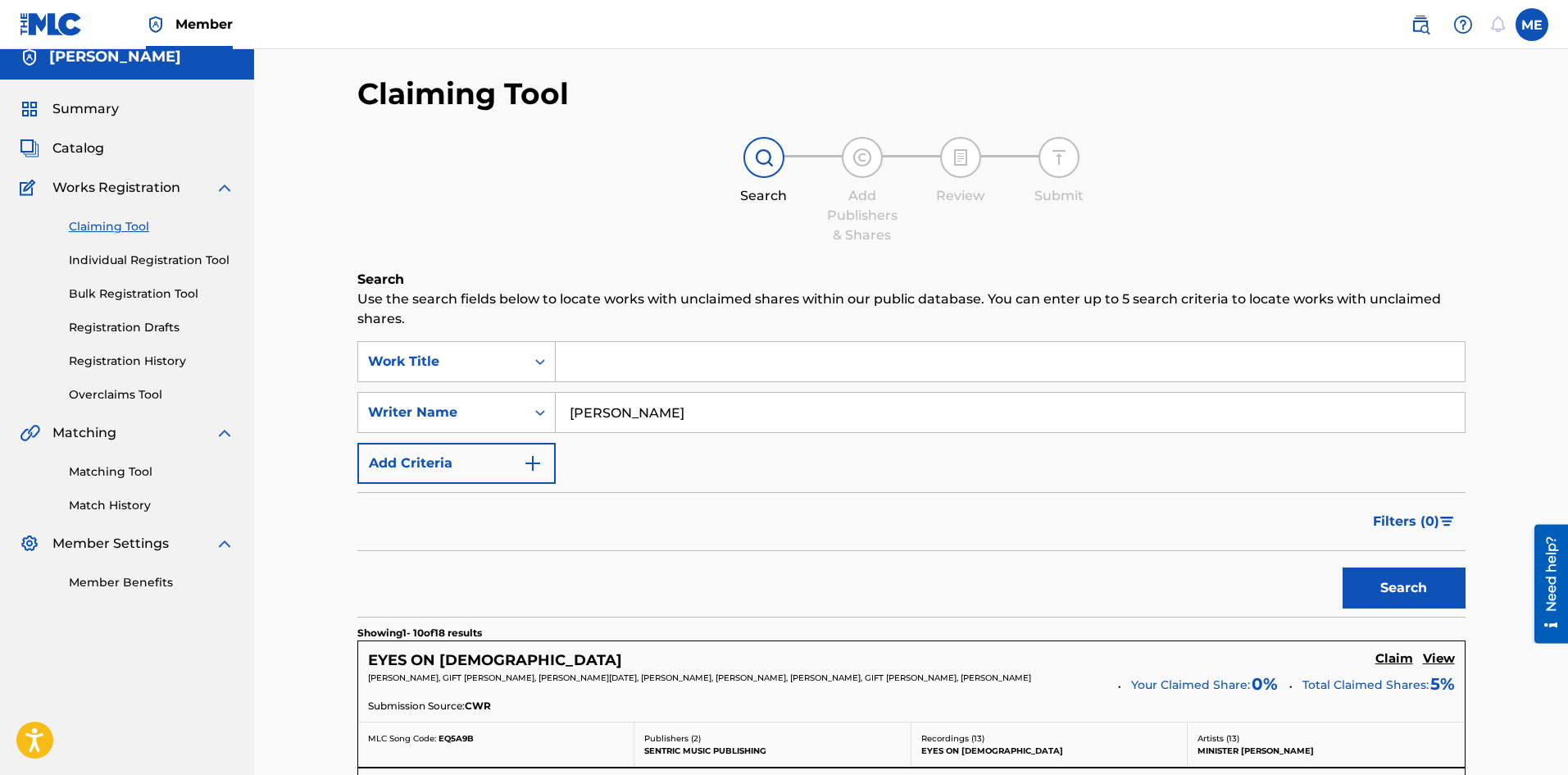
scroll to position [0, 0]
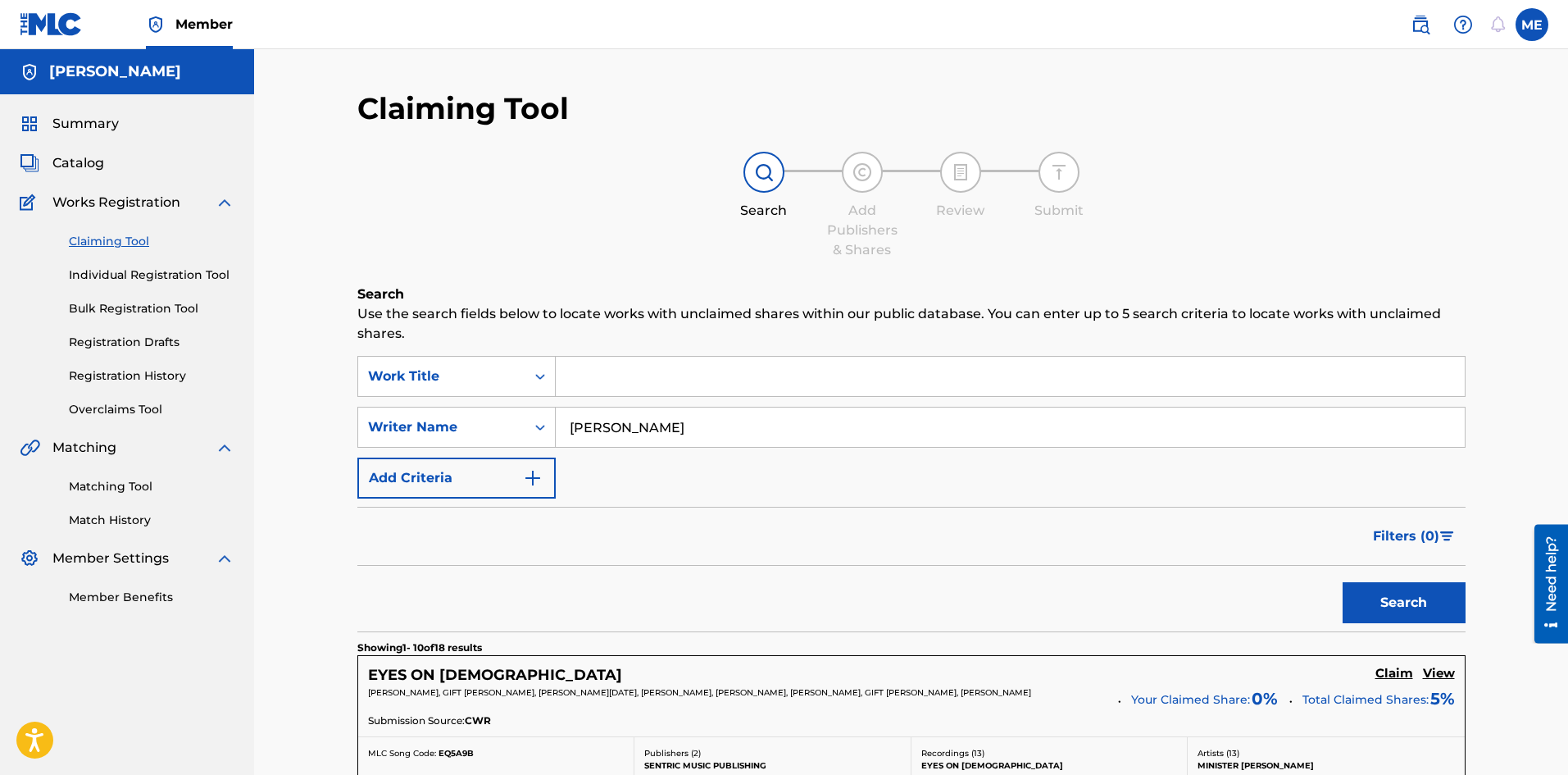
click at [102, 179] on div "Summary Catalog Works Registration Claiming Tool Individual Registration Tool B…" at bounding box center [127, 359] width 254 height 531
click at [90, 155] on span "Catalog" at bounding box center [78, 163] width 52 height 20
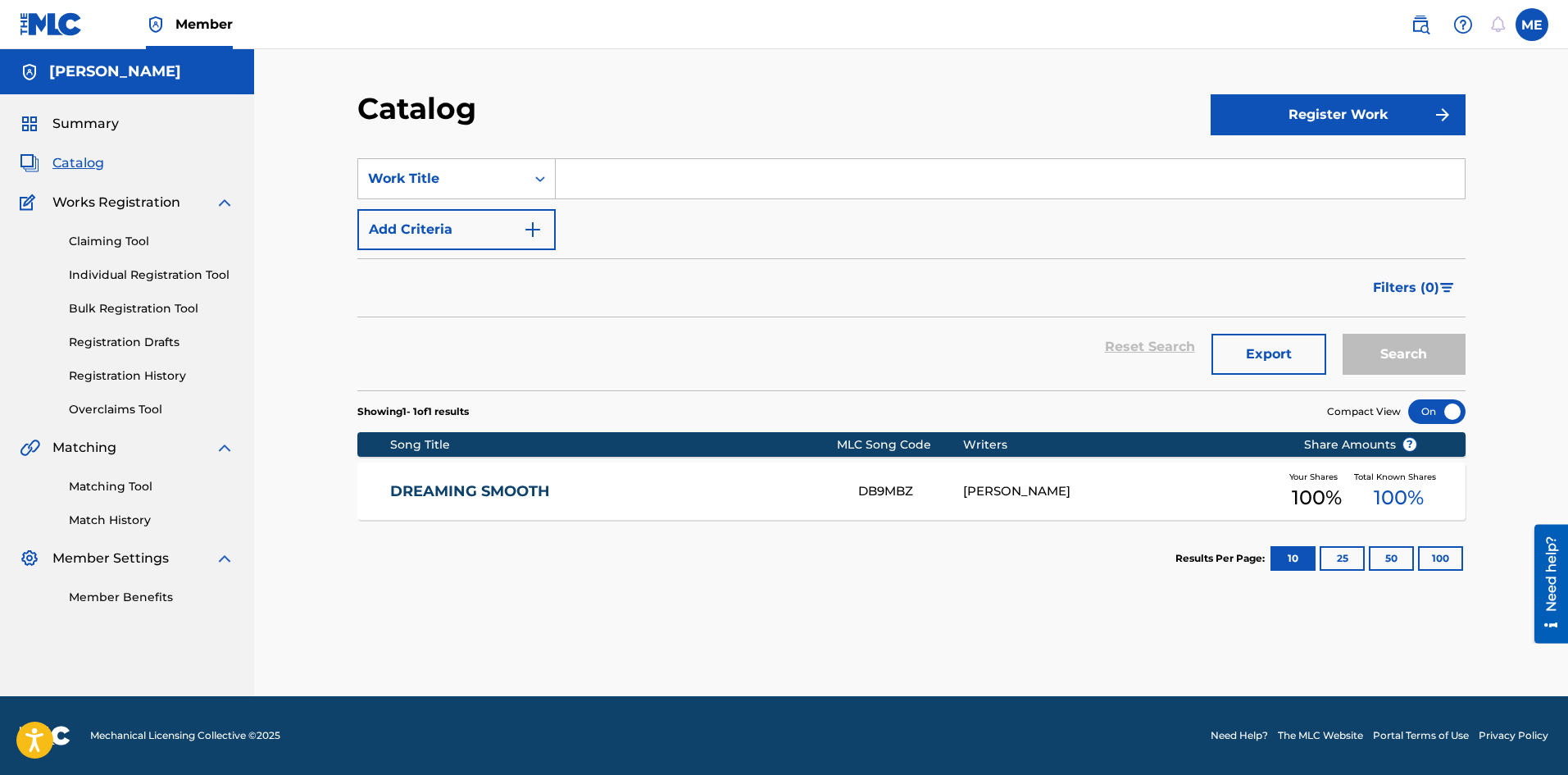
drag, startPoint x: 227, startPoint y: 214, endPoint x: 212, endPoint y: 199, distance: 21.2
click at [226, 213] on div "Claiming Tool Individual Registration Tool Bulk Registration Tool Registration …" at bounding box center [127, 315] width 214 height 206
click at [82, 124] on span "Summary" at bounding box center [85, 123] width 66 height 20
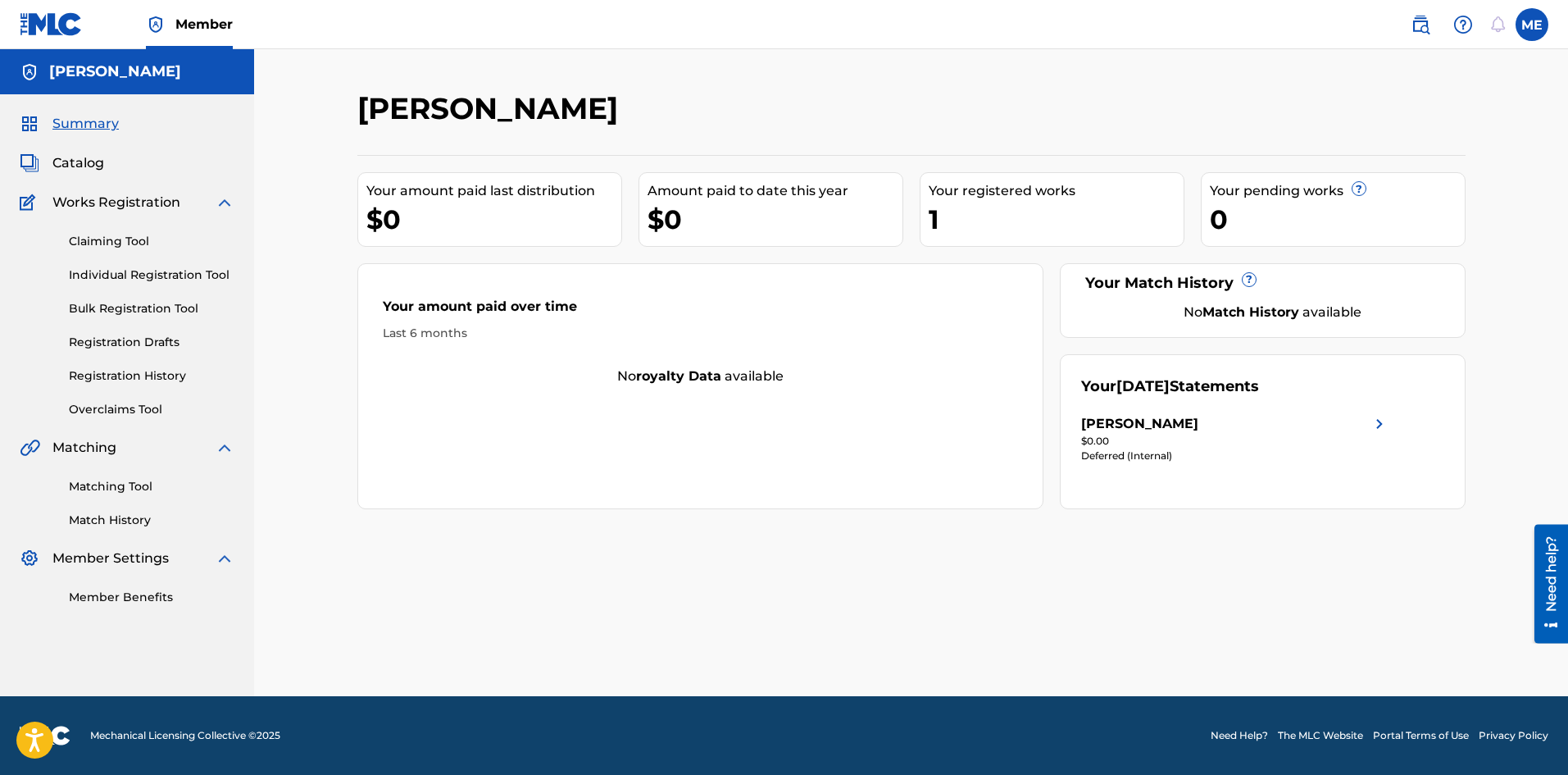
click at [1311, 423] on div "[PERSON_NAME]" at bounding box center [1236, 424] width 308 height 20
